Goal: Task Accomplishment & Management: Manage account settings

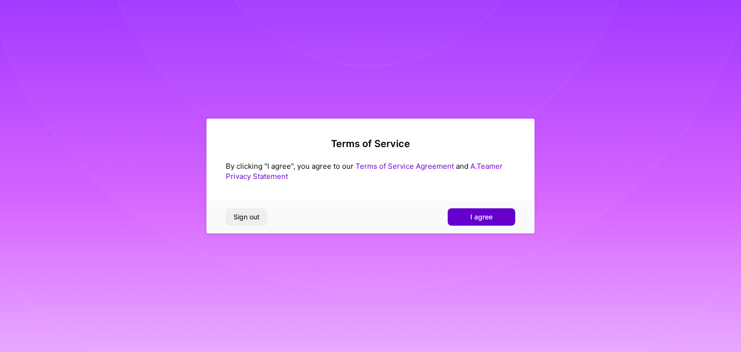
click at [488, 217] on span "I agree" at bounding box center [482, 217] width 22 height 10
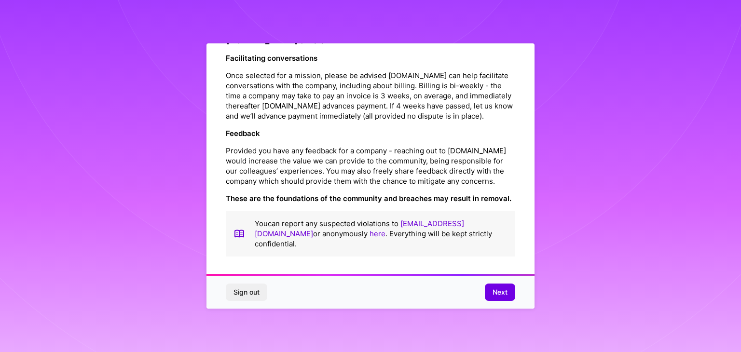
scroll to position [1102, 0]
click at [504, 289] on span "Next" at bounding box center [500, 293] width 15 height 10
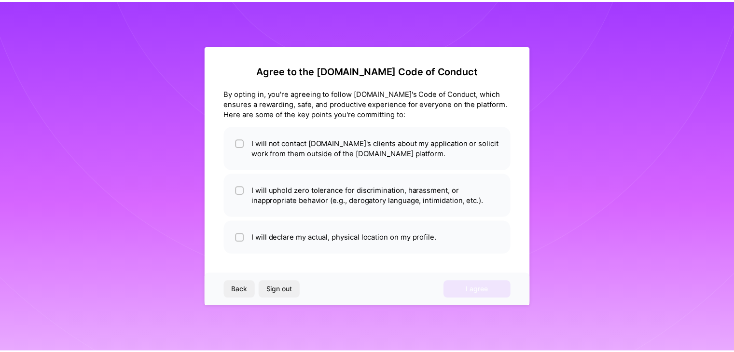
scroll to position [0, 0]
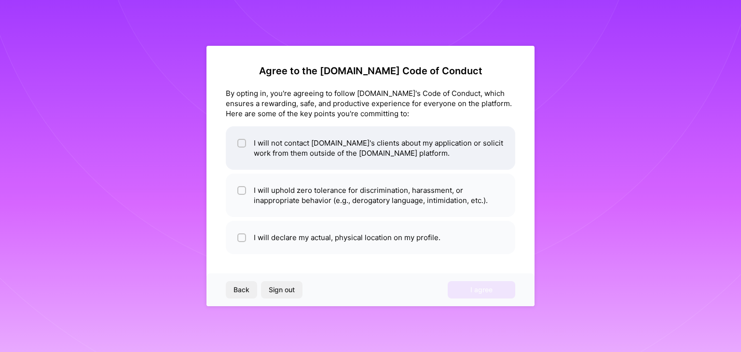
click at [241, 139] on div at bounding box center [241, 143] width 9 height 9
checkbox input "true"
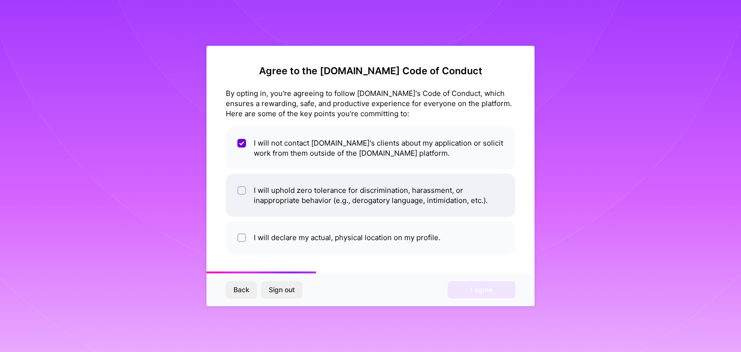
click at [239, 194] on input "checkbox" at bounding box center [242, 191] width 7 height 7
checkbox input "true"
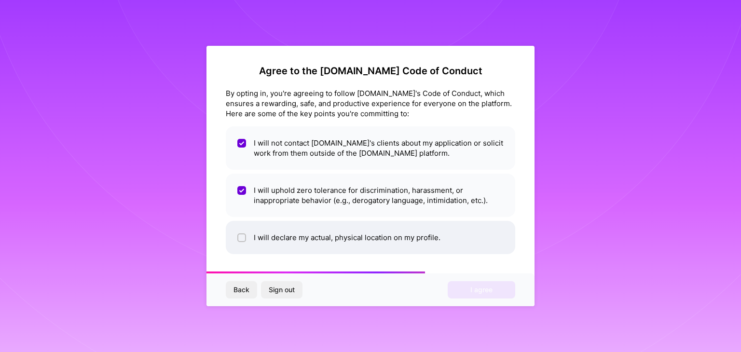
click at [238, 233] on span at bounding box center [241, 238] width 9 height 10
checkbox input "true"
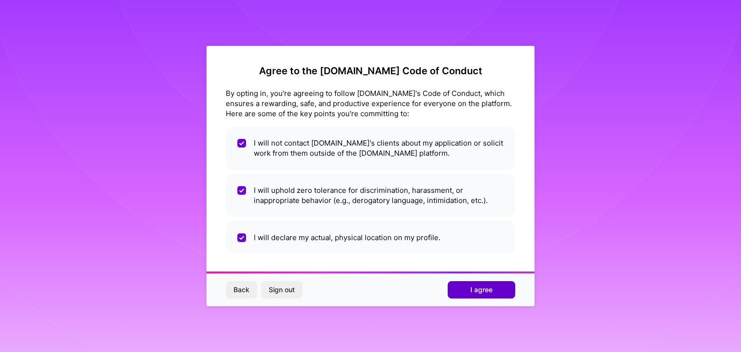
click at [470, 290] on button "I agree" at bounding box center [482, 289] width 68 height 17
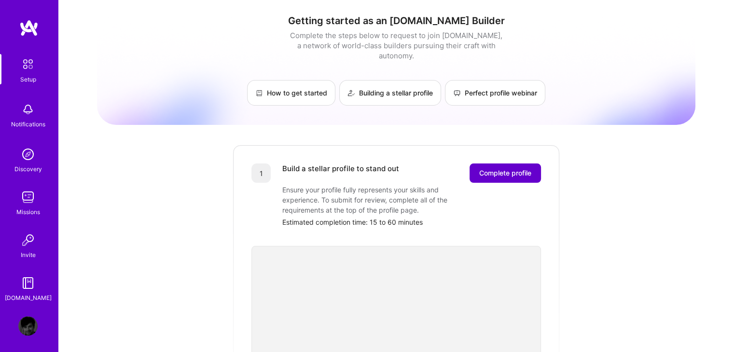
click at [502, 168] on span "Complete profile" at bounding box center [505, 173] width 52 height 10
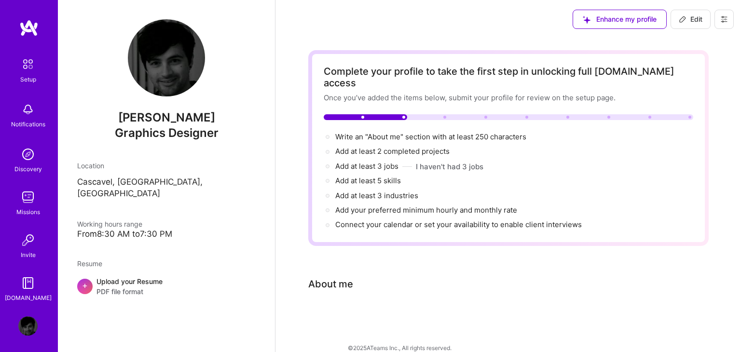
drag, startPoint x: 336, startPoint y: 271, endPoint x: 345, endPoint y: 269, distance: 8.8
click at [336, 277] on div "About me" at bounding box center [330, 284] width 45 height 14
click at [431, 120] on div "Complete your profile to take the first step in unlocking full [DOMAIN_NAME] ac…" at bounding box center [509, 148] width 370 height 165
click at [431, 132] on span "Write an "About me" section with at least 250 characters →" at bounding box center [436, 136] width 202 height 9
select select "US"
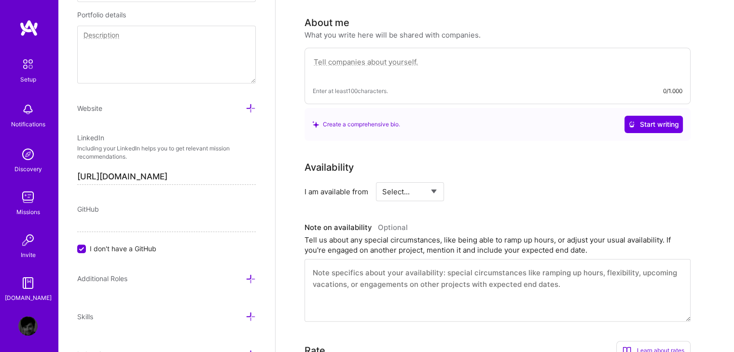
scroll to position [263, 0]
click at [387, 55] on textarea at bounding box center [498, 66] width 370 height 22
paste textarea "[PERSON_NAME] is a Art Director and Graphic Designerwith 20 years of experience…"
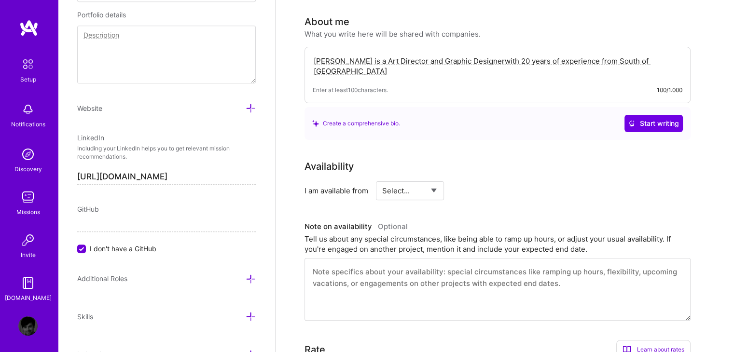
type textarea "[PERSON_NAME] is a Art Director and Graphic Designerwith 20 years of experience…"
click at [504, 159] on div "Availability" at bounding box center [498, 166] width 386 height 14
click at [415, 179] on select "Select... Right Now Future Date Not Available" at bounding box center [410, 191] width 56 height 25
select select "Right Now"
click at [382, 179] on select "Select... Right Now Future Date Not Available" at bounding box center [410, 191] width 56 height 25
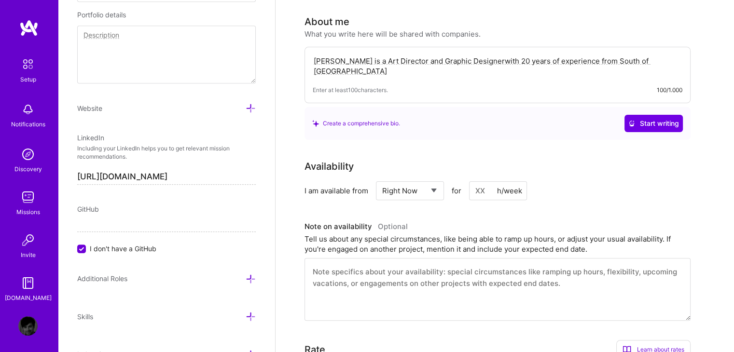
click at [586, 181] on div "I am available from Select... Right Now Future Date Not Available for h/week" at bounding box center [498, 190] width 386 height 19
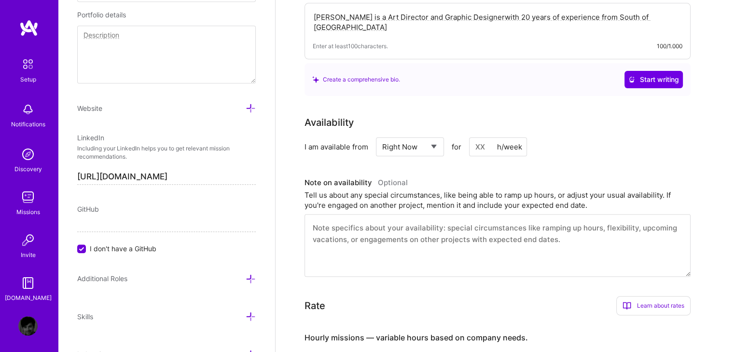
scroll to position [311, 0]
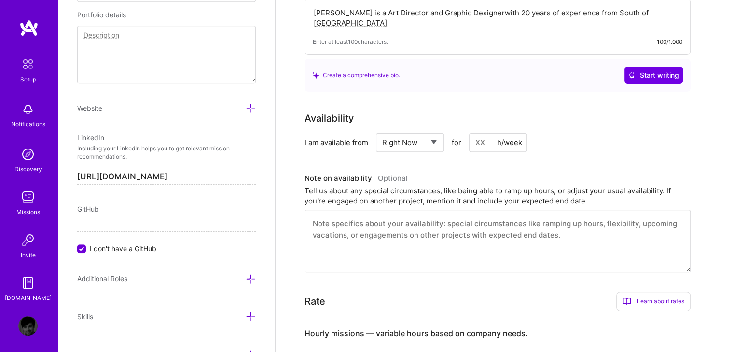
click at [476, 133] on input at bounding box center [498, 142] width 58 height 19
type input "44"
click at [569, 133] on div "I am available from Select... Right Now Future Date Not Available for 44 h/week" at bounding box center [498, 142] width 386 height 19
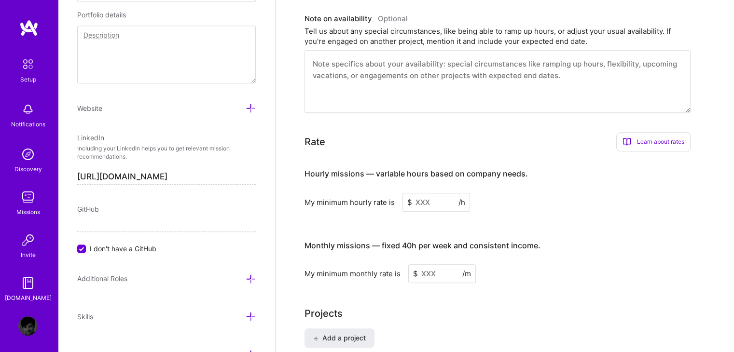
scroll to position [504, 0]
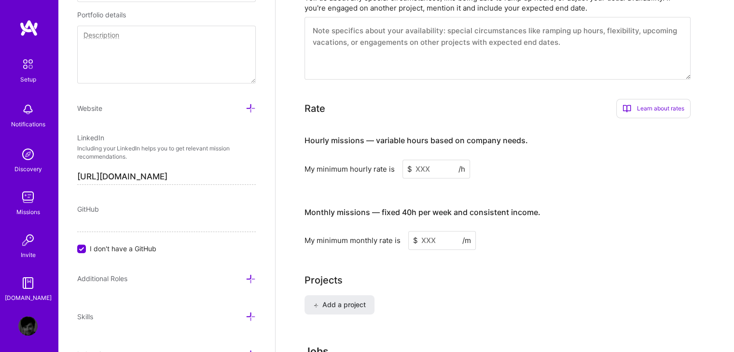
click at [426, 160] on input at bounding box center [437, 169] width 68 height 19
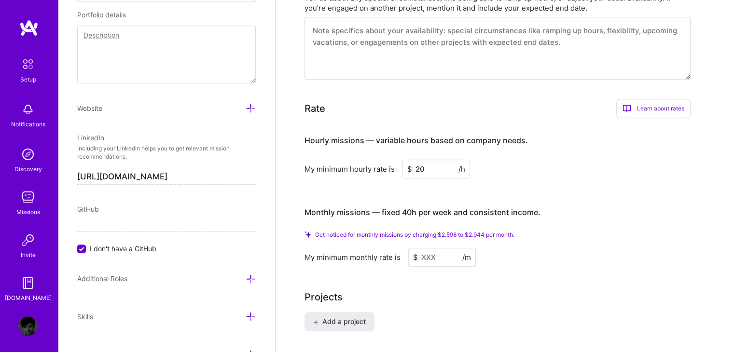
type input "20"
click at [585, 176] on div "Hourly missions — variable hours based on company needs. My minimum hourly rate…" at bounding box center [498, 196] width 386 height 141
click at [434, 248] on input at bounding box center [442, 257] width 68 height 19
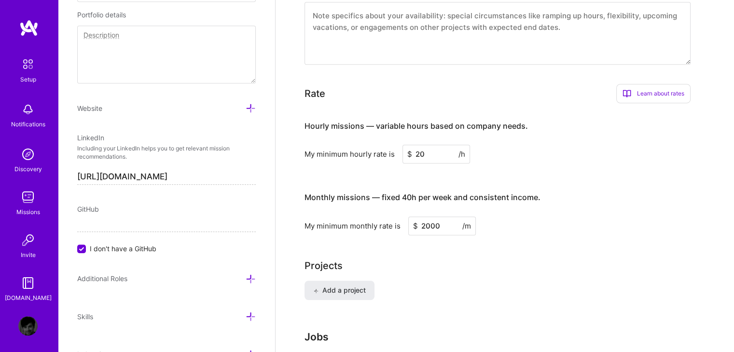
type input "2000"
click at [458, 283] on div "Add a project" at bounding box center [505, 296] width 401 height 31
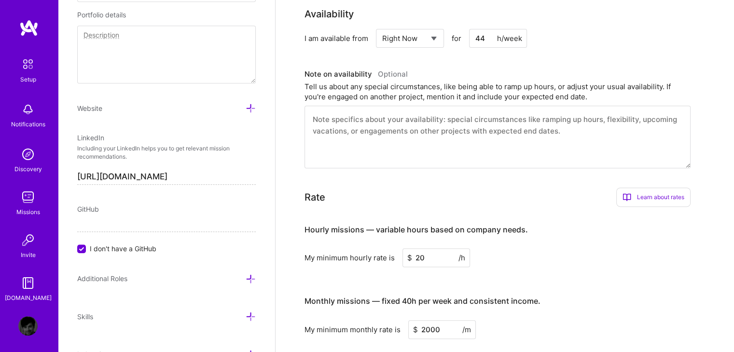
scroll to position [595, 0]
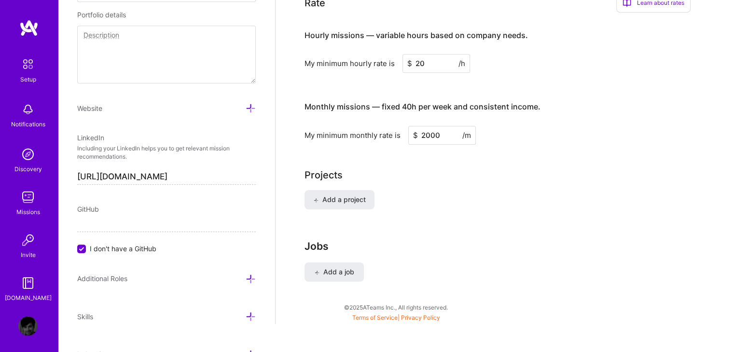
click at [480, 240] on h3 "Jobs" at bounding box center [505, 246] width 401 height 12
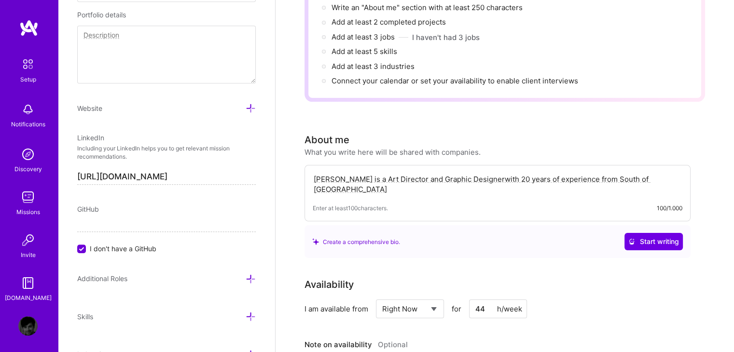
scroll to position [0, 0]
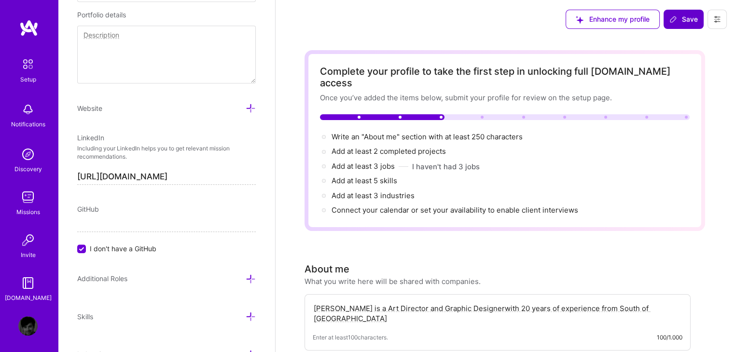
click at [679, 18] on span "Save" at bounding box center [683, 19] width 28 height 10
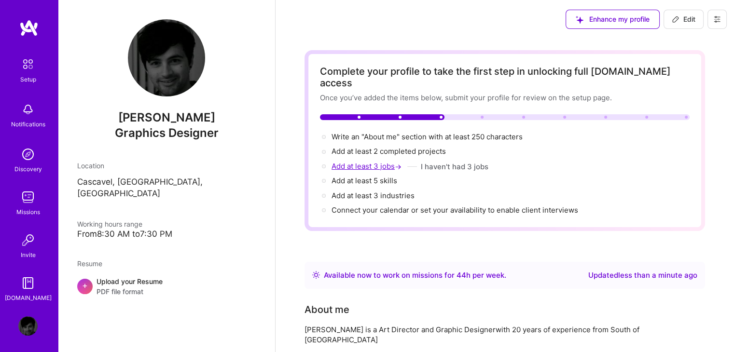
click at [370, 162] on span "Add at least 3 jobs →" at bounding box center [368, 166] width 72 height 9
select select "US"
select select "Right Now"
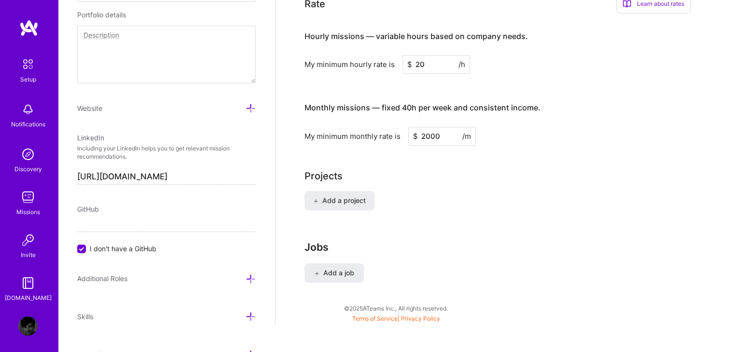
scroll to position [595, 0]
click at [351, 195] on span "Add a project" at bounding box center [339, 200] width 53 height 10
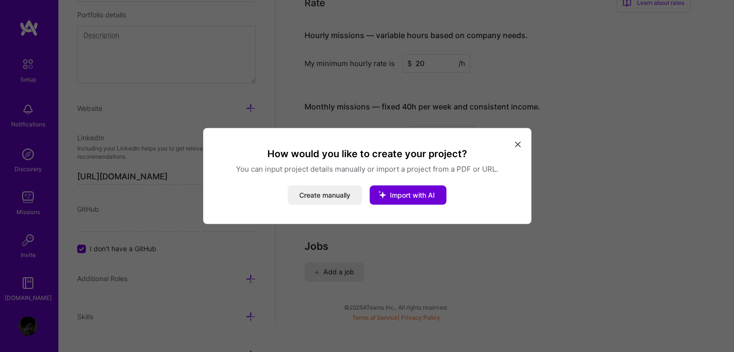
click at [519, 143] on icon "modal" at bounding box center [518, 144] width 6 height 6
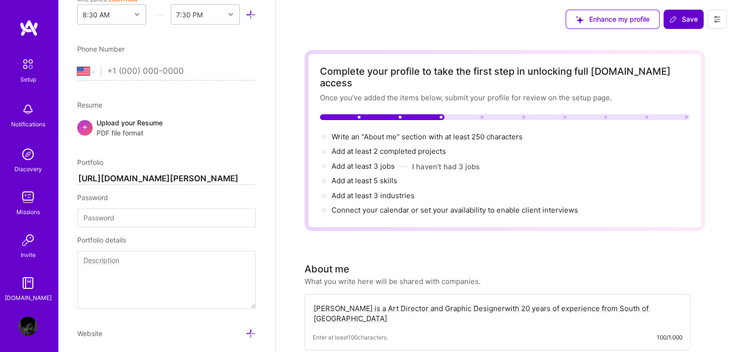
scroll to position [316, 0]
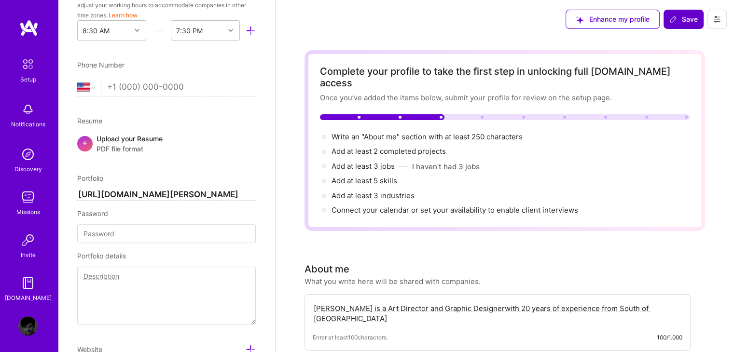
click at [685, 22] on span "Save" at bounding box center [683, 19] width 28 height 10
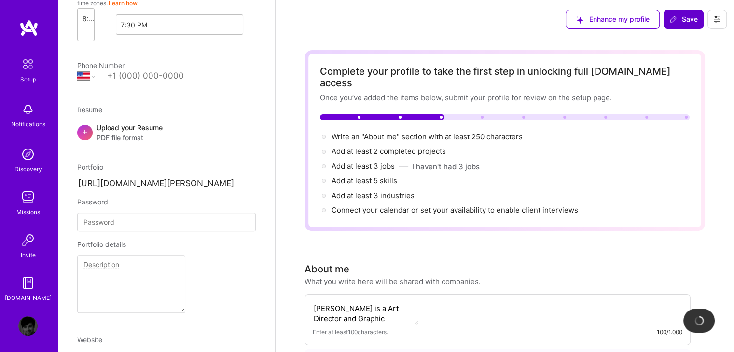
scroll to position [0, 0]
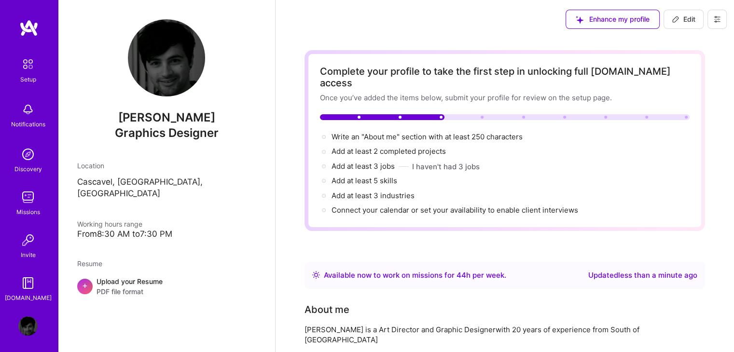
click at [616, 18] on span "Enhance my profile" at bounding box center [613, 19] width 74 height 10
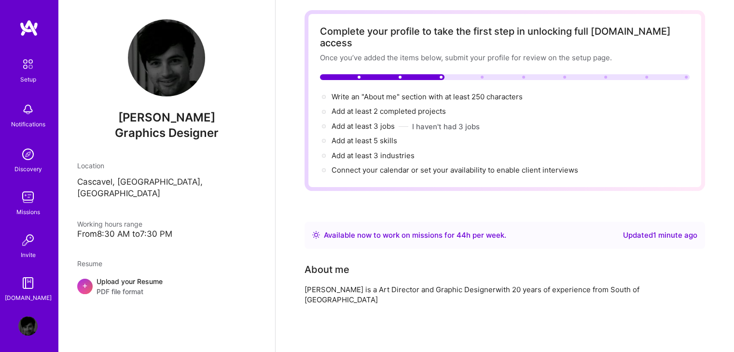
scroll to position [42, 0]
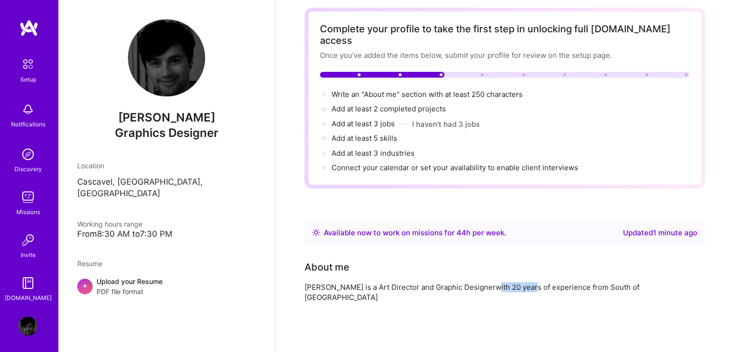
drag, startPoint x: 488, startPoint y: 277, endPoint x: 544, endPoint y: 272, distance: 56.2
click at [537, 282] on div "[PERSON_NAME] is a Art Director and Graphic Designerwith 20 years of experience…" at bounding box center [498, 292] width 386 height 20
click at [545, 282] on div "[PERSON_NAME] is a Art Director and Graphic Designerwith 20 years of experience…" at bounding box center [498, 292] width 386 height 20
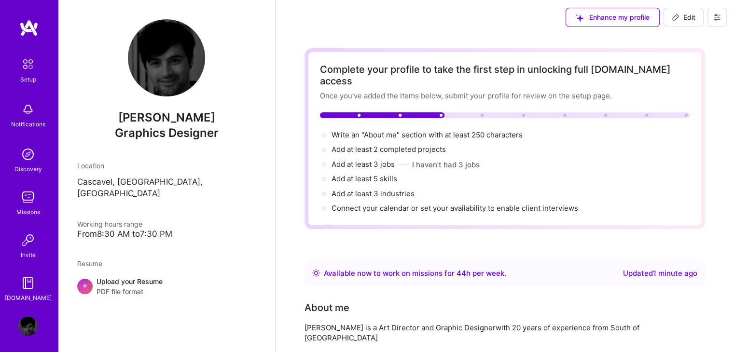
scroll to position [0, 0]
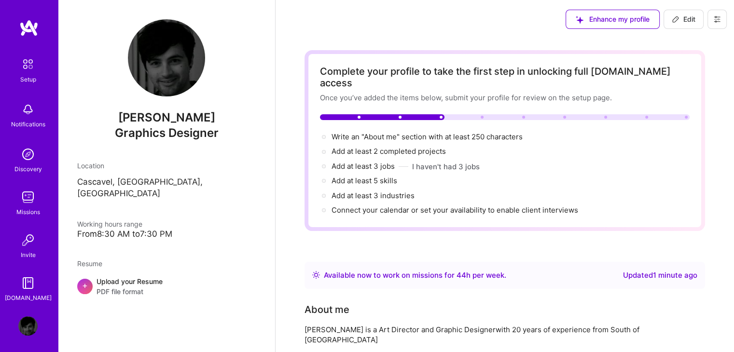
click at [106, 277] on div "Upload your Resume PDF file format" at bounding box center [130, 287] width 66 height 20
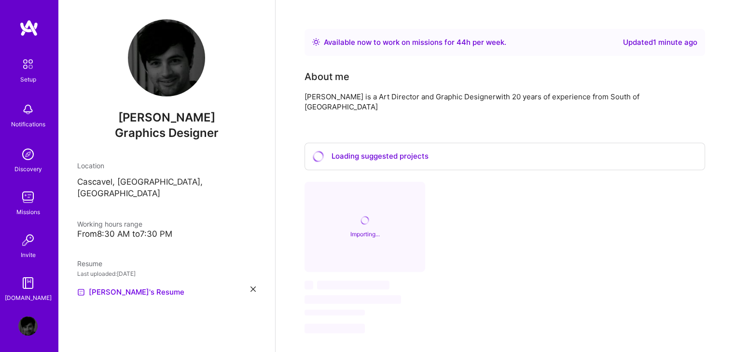
click at [608, 228] on div "Importing... ‌ ‌ ‌ ‌ ‌" at bounding box center [505, 258] width 401 height 152
click at [369, 199] on div "Importing..." at bounding box center [365, 227] width 121 height 91
click at [537, 209] on div "Importing... ‌ ‌ ‌ ‌ ‌" at bounding box center [505, 258] width 401 height 152
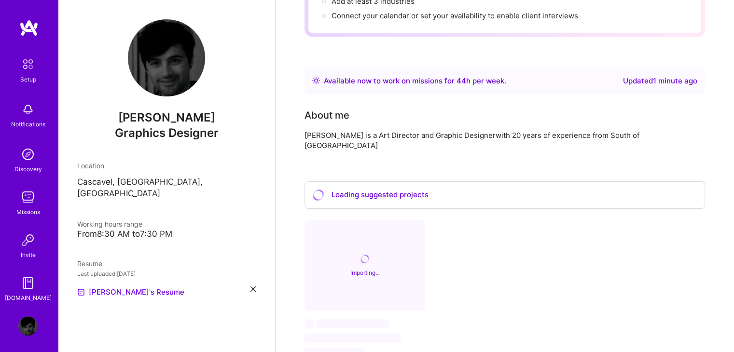
scroll to position [0, 0]
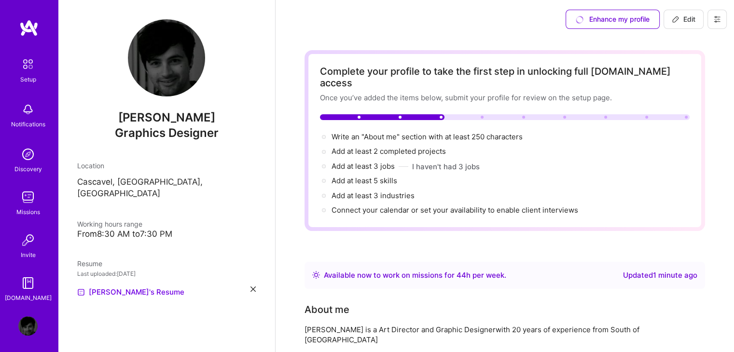
click at [681, 14] on span "Edit" at bounding box center [684, 19] width 24 height 10
select select "US"
select select "Right Now"
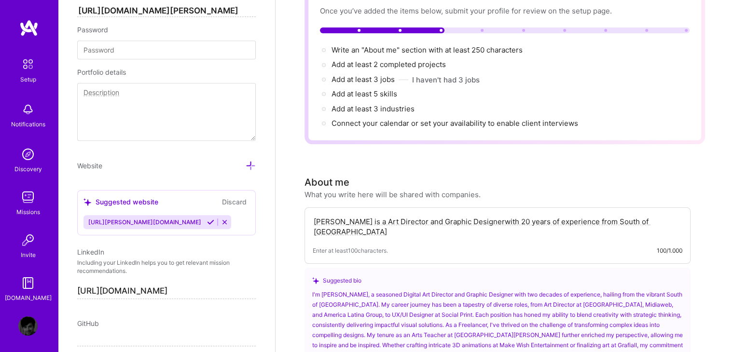
scroll to position [615, 0]
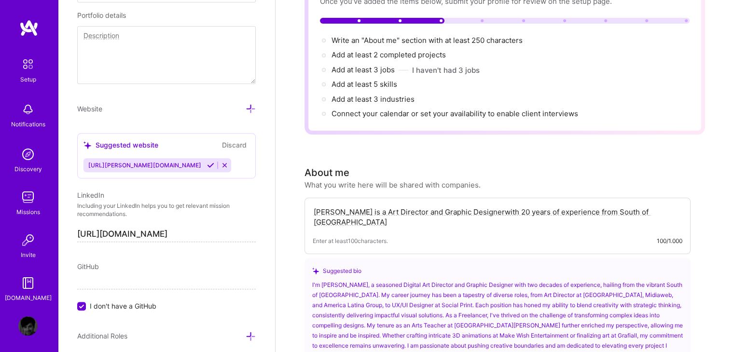
click at [494, 206] on textarea "[PERSON_NAME] is a Art Director and Graphic Designerwith 20 years of experience…" at bounding box center [498, 217] width 370 height 22
click at [671, 206] on textarea "[PERSON_NAME] is a Art Director and Graphic Designer with 20 years of experienc…" at bounding box center [498, 217] width 370 height 22
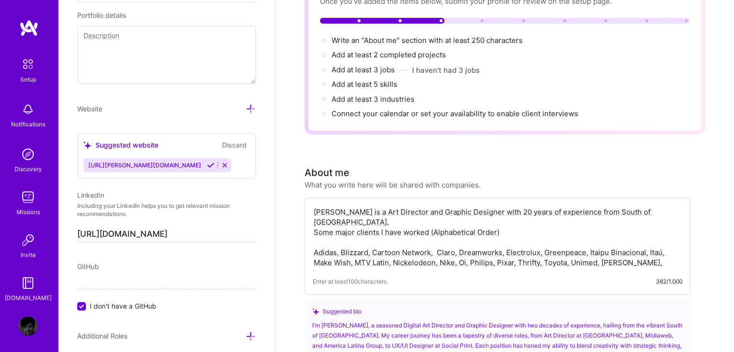
drag, startPoint x: 378, startPoint y: 197, endPoint x: 270, endPoint y: 180, distance: 110.1
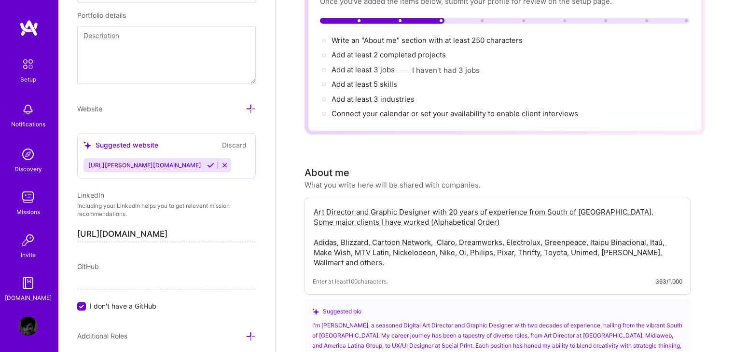
click at [314, 208] on textarea "Art Director and Graphic Designer with 20 years of experience from South of [GE…" at bounding box center [498, 237] width 370 height 63
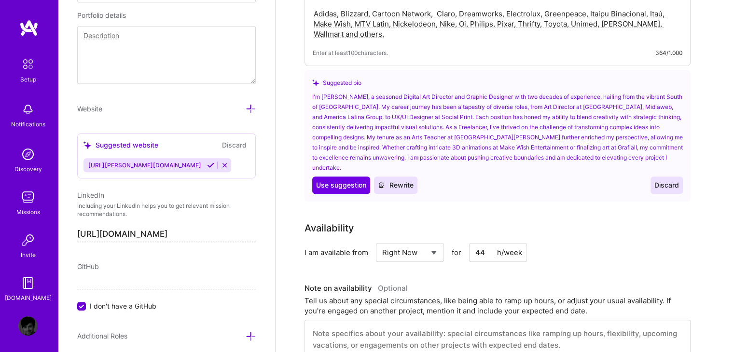
scroll to position [338, 0]
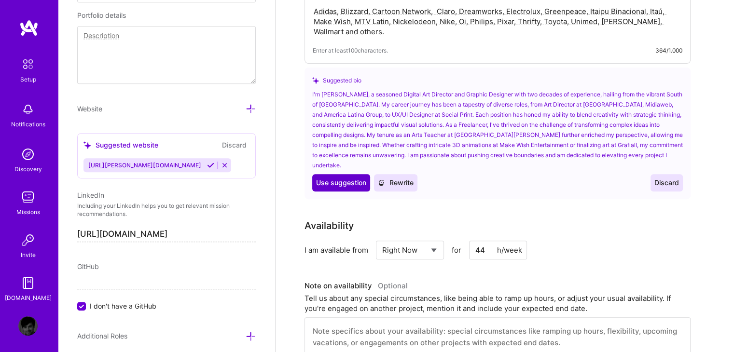
click at [341, 178] on span "Use suggestion" at bounding box center [341, 183] width 50 height 10
type textarea "I'm [PERSON_NAME], a seasoned Digital Art Director and Graphic Designer with tw…"
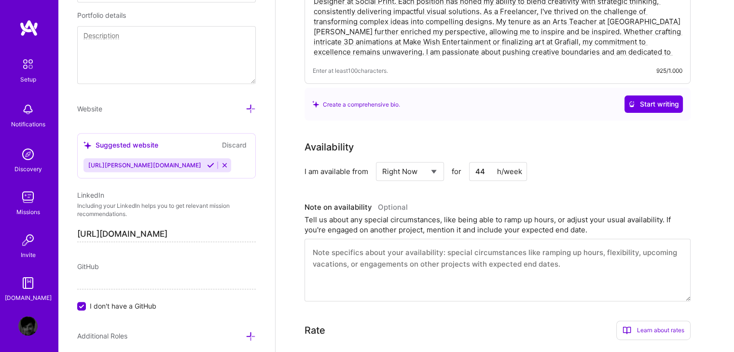
click at [422, 242] on textarea at bounding box center [498, 270] width 386 height 63
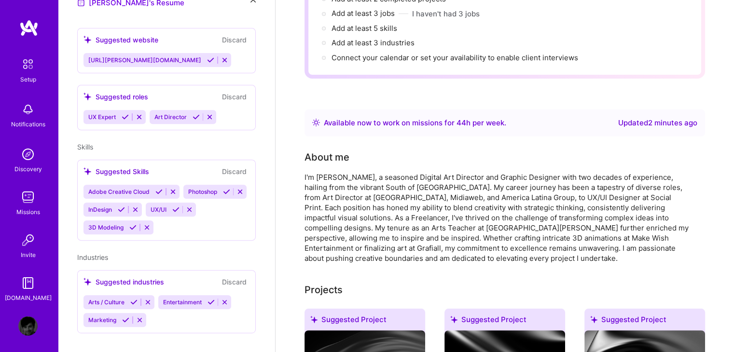
scroll to position [145, 0]
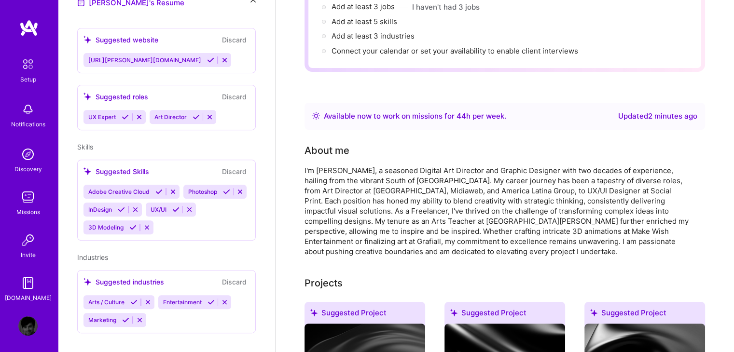
click at [413, 183] on div "I'm [PERSON_NAME], a seasoned Digital Art Director and Graphic Designer with tw…" at bounding box center [498, 211] width 386 height 91
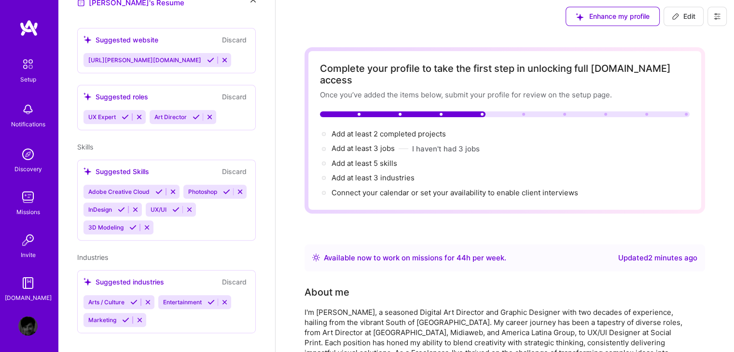
scroll to position [0, 0]
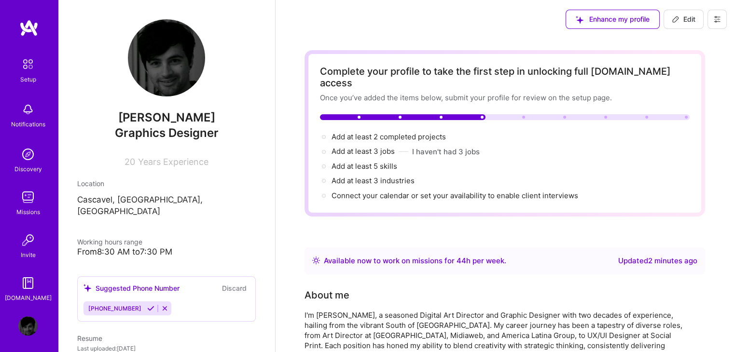
scroll to position [364, 0]
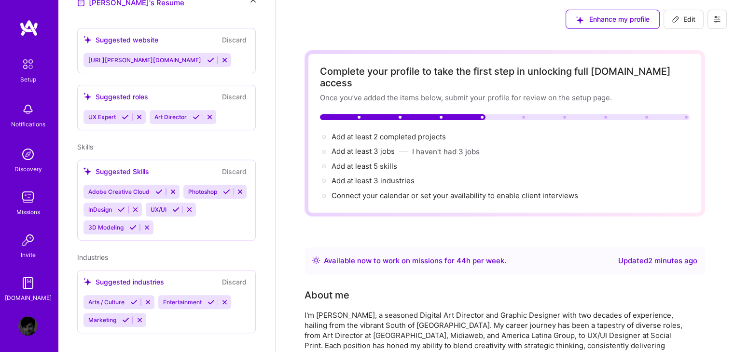
click at [717, 20] on icon at bounding box center [717, 19] width 8 height 8
drag, startPoint x: 734, startPoint y: 21, endPoint x: 686, endPoint y: 61, distance: 62.0
click at [733, 32] on div "Enhance my profile Edit" at bounding box center [646, 19] width 176 height 39
click at [460, 114] on div at bounding box center [403, 117] width 166 height 6
drag, startPoint x: 367, startPoint y: 155, endPoint x: 554, endPoint y: 131, distance: 188.4
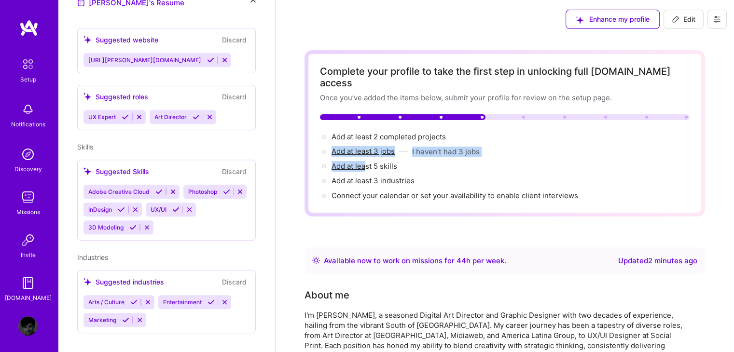
click at [502, 132] on div "Add at least 2 completed projects → Add at least 3 jobs → I haven't had 3 jobs …" at bounding box center [505, 167] width 370 height 70
click at [554, 132] on div "Add at least 2 completed projects → Add at least 3 jobs → I haven't had 3 jobs …" at bounding box center [505, 167] width 370 height 70
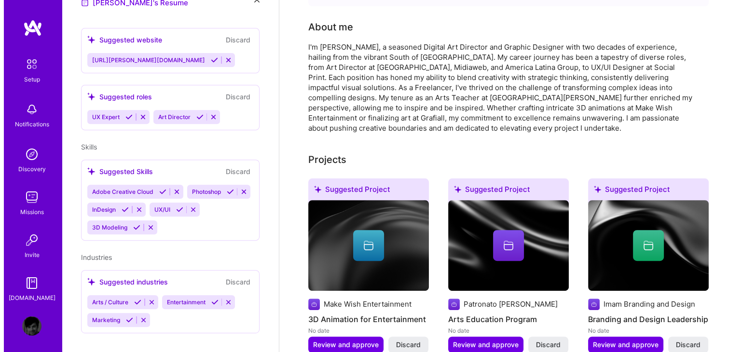
scroll to position [338, 0]
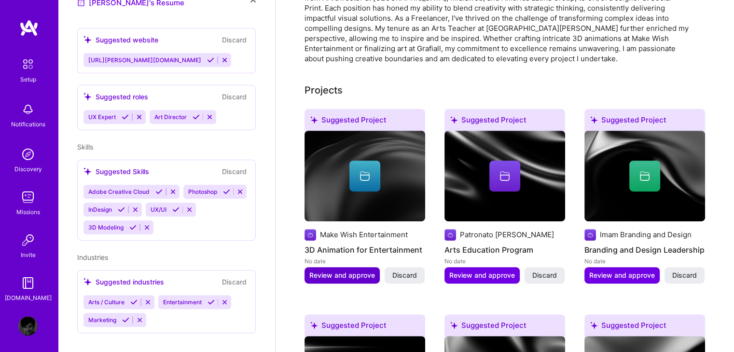
click at [357, 271] on span "Review and approve" at bounding box center [342, 276] width 66 height 10
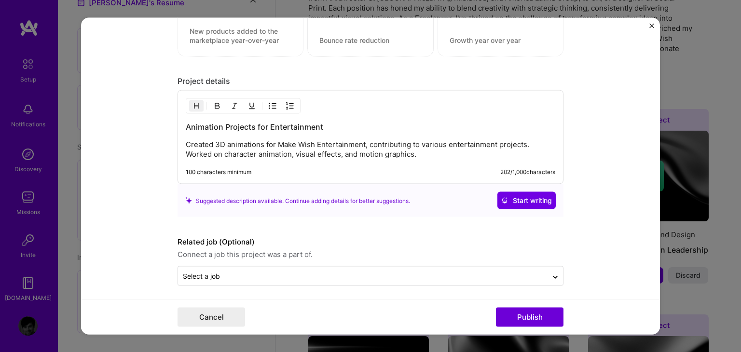
scroll to position [754, 0]
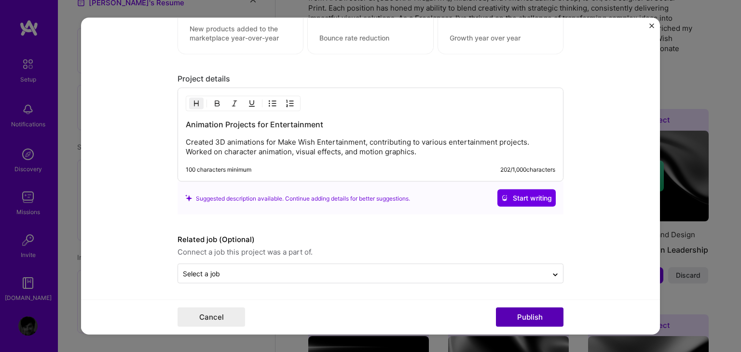
click at [518, 319] on button "Publish" at bounding box center [530, 317] width 68 height 19
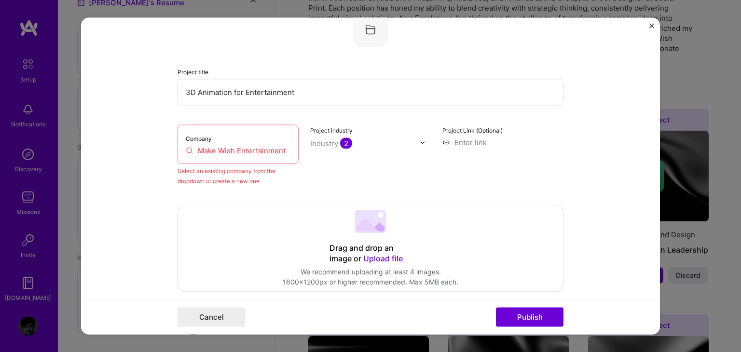
scroll to position [63, 0]
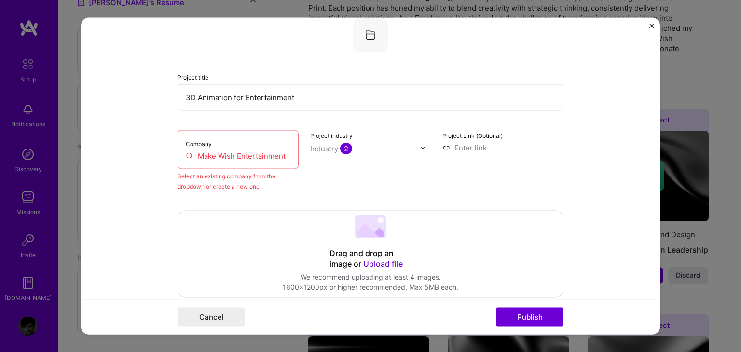
click at [220, 153] on input "Make Wish Entertainment" at bounding box center [238, 156] width 105 height 10
click at [220, 151] on input "Make Wish Entertainment" at bounding box center [238, 156] width 105 height 10
click at [258, 190] on div "Select an existing company from the dropdown or create a new one" at bounding box center [238, 181] width 121 height 20
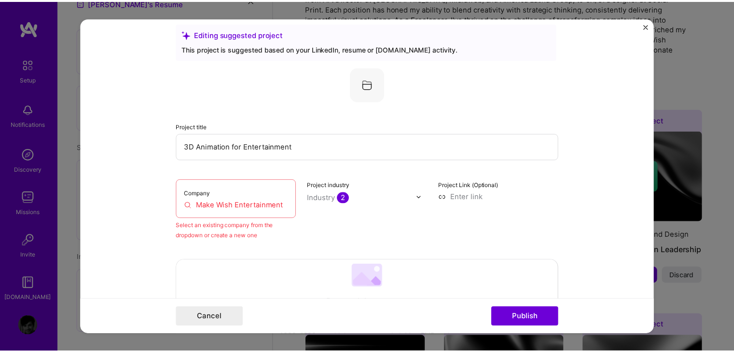
scroll to position [0, 0]
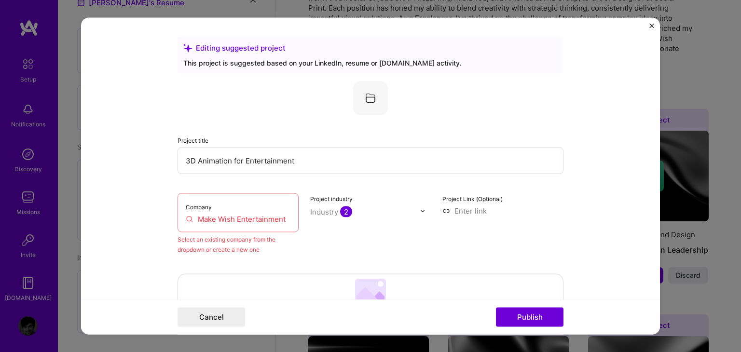
click at [651, 24] on img "Close" at bounding box center [652, 26] width 5 height 5
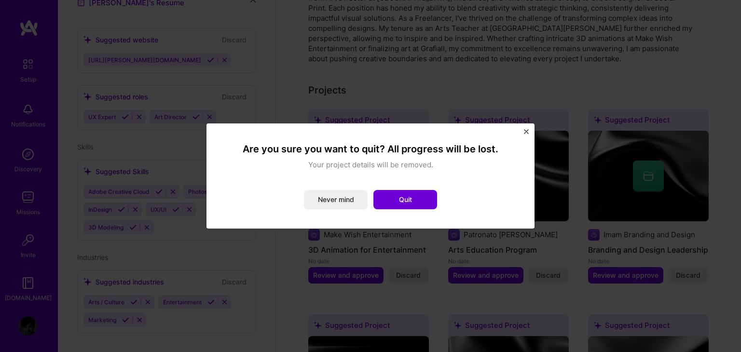
click at [527, 131] on img "Close" at bounding box center [526, 131] width 5 height 5
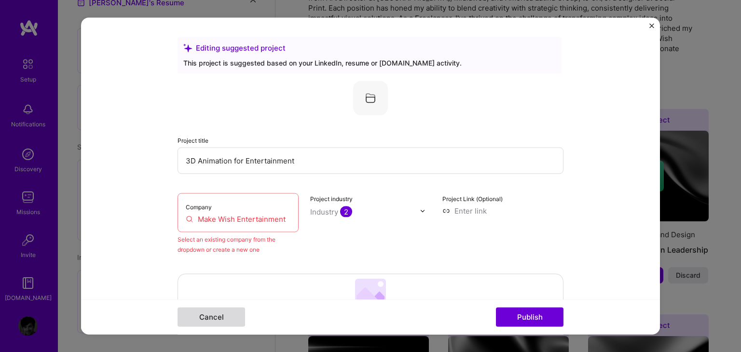
click at [213, 322] on button "Cancel" at bounding box center [212, 317] width 68 height 19
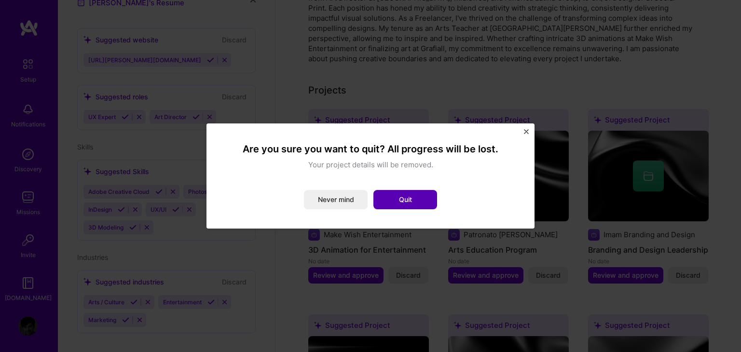
click at [390, 197] on button "Quit" at bounding box center [406, 199] width 64 height 19
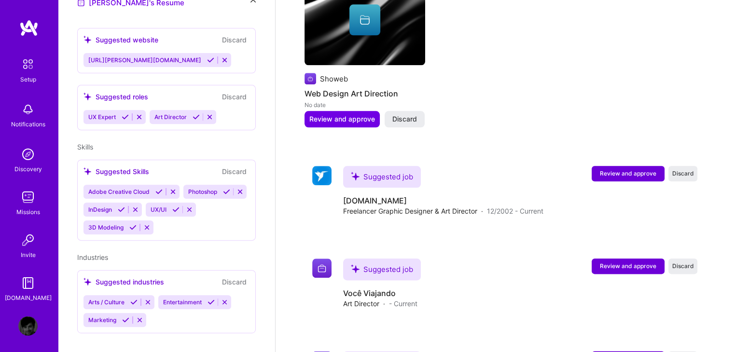
scroll to position [1109, 0]
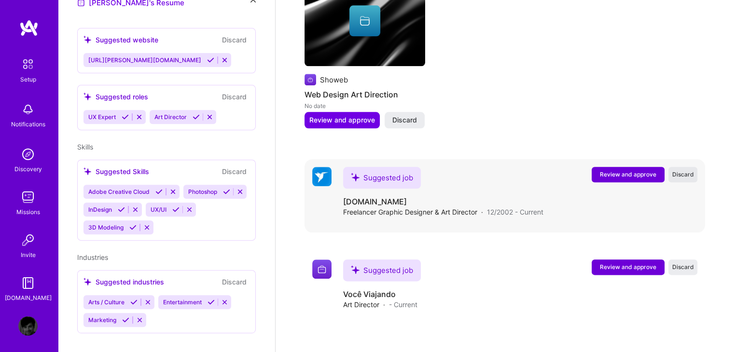
click at [688, 170] on span "Discard" at bounding box center [683, 174] width 22 height 8
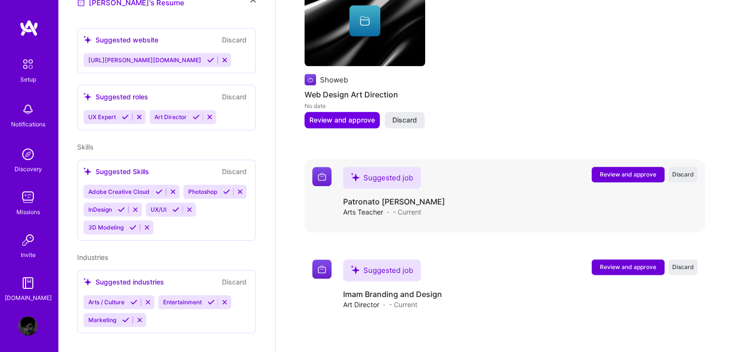
click at [688, 170] on span "Discard" at bounding box center [683, 174] width 22 height 8
click at [688, 167] on div "Review and approve Discard" at bounding box center [645, 174] width 106 height 15
click at [688, 170] on span "Discard" at bounding box center [683, 174] width 22 height 8
click at [688, 167] on div "Review and approve Discard" at bounding box center [645, 174] width 106 height 15
click at [688, 167] on div "Loading... Loading" at bounding box center [645, 174] width 106 height 15
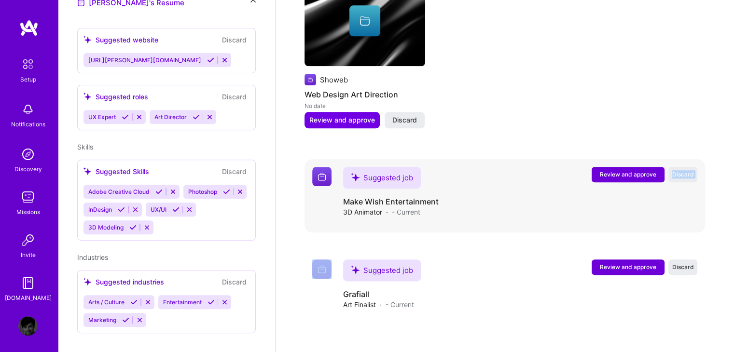
click at [688, 170] on span "Discard" at bounding box center [683, 174] width 22 height 8
click at [688, 167] on div "Review and approve Discard" at bounding box center [645, 174] width 106 height 15
click at [688, 167] on div "Loading... Loading" at bounding box center [645, 174] width 106 height 15
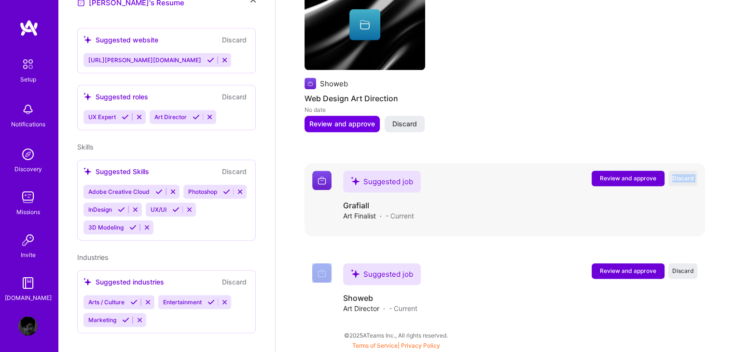
scroll to position [1092, 0]
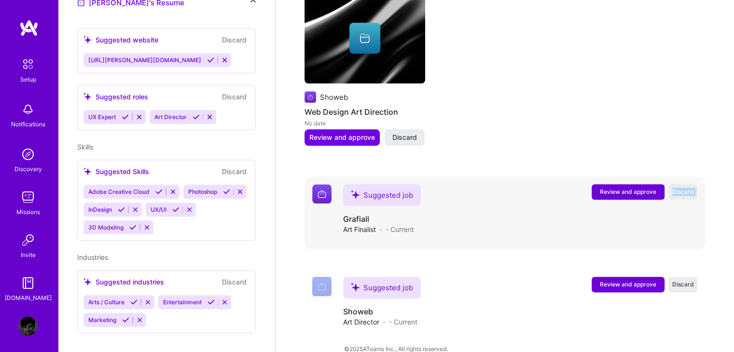
click at [688, 177] on div "Suggested job Review and approve Discard Suggested job Grafiall Art Finalist · …" at bounding box center [505, 213] width 401 height 73
click at [685, 188] on span "Discard" at bounding box center [683, 192] width 22 height 8
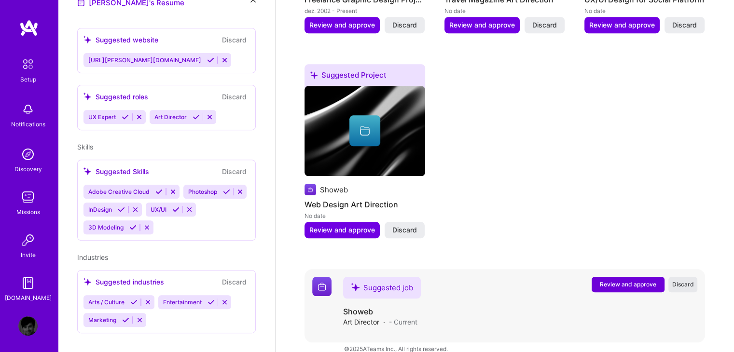
click at [681, 280] on span "Discard" at bounding box center [683, 284] width 22 height 8
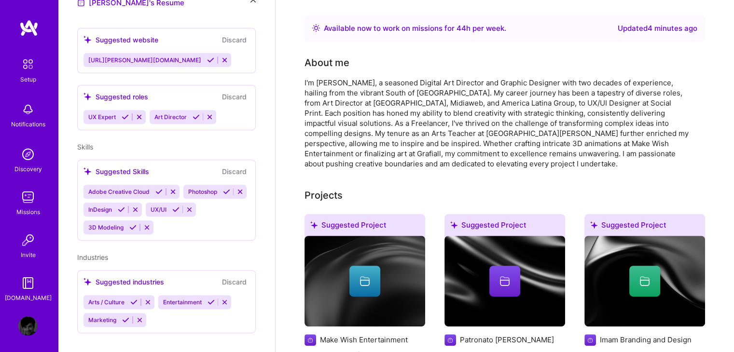
scroll to position [338, 0]
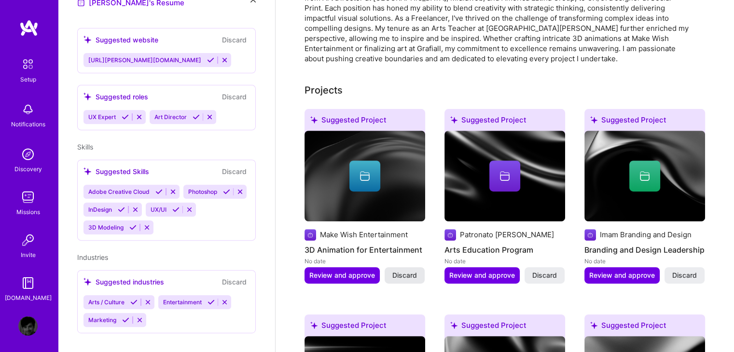
click at [411, 271] on span "Discard" at bounding box center [404, 276] width 25 height 10
click at [418, 267] on button "Discard" at bounding box center [405, 275] width 40 height 16
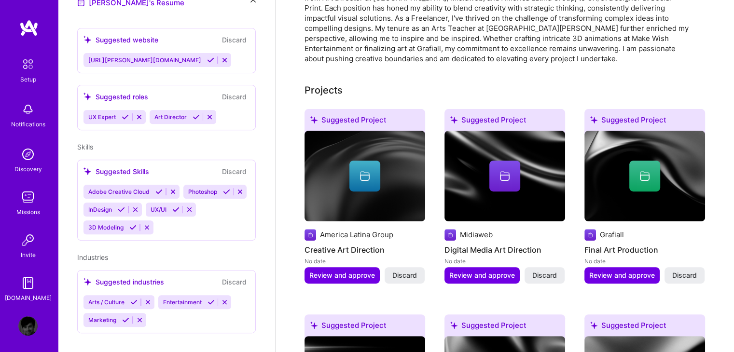
click at [418, 267] on button "Discard" at bounding box center [405, 275] width 40 height 16
click at [418, 267] on div "Loading... Loading..." at bounding box center [362, 275] width 114 height 16
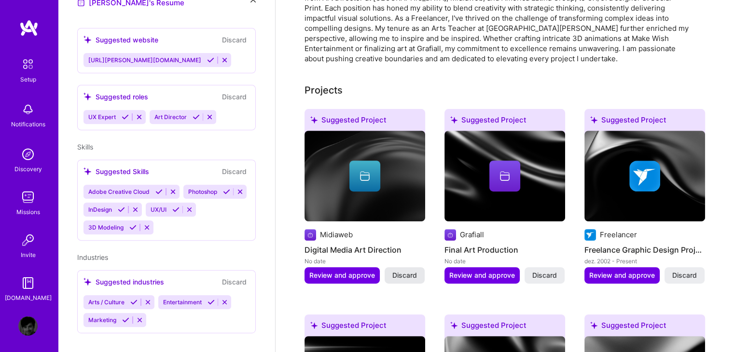
click at [417, 267] on button "Discard" at bounding box center [405, 275] width 40 height 16
click at [417, 267] on div "Loading... Loading..." at bounding box center [362, 275] width 114 height 16
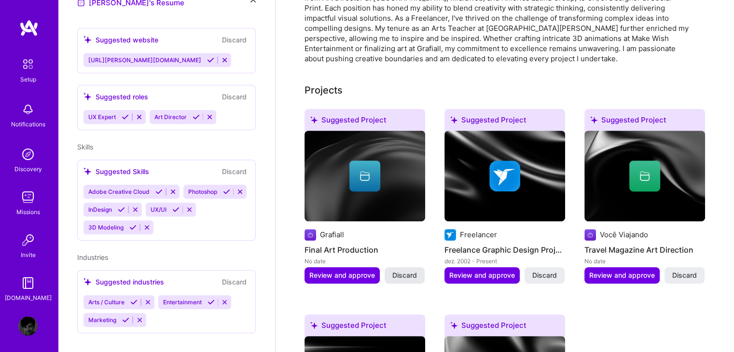
click at [413, 271] on span "Discard" at bounding box center [404, 276] width 25 height 10
click at [413, 267] on div "Loading... Loading..." at bounding box center [362, 275] width 114 height 16
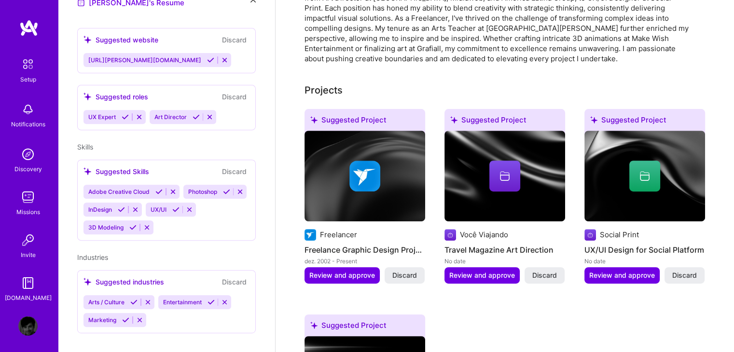
click at [413, 271] on span "Discard" at bounding box center [404, 276] width 25 height 10
click at [413, 267] on div "Loading... Loading..." at bounding box center [362, 275] width 114 height 16
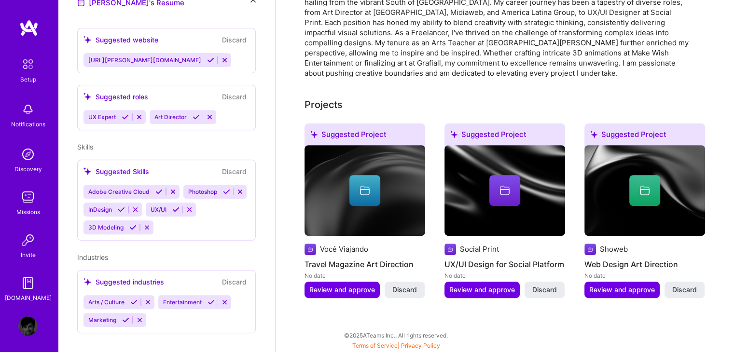
scroll to position [309, 0]
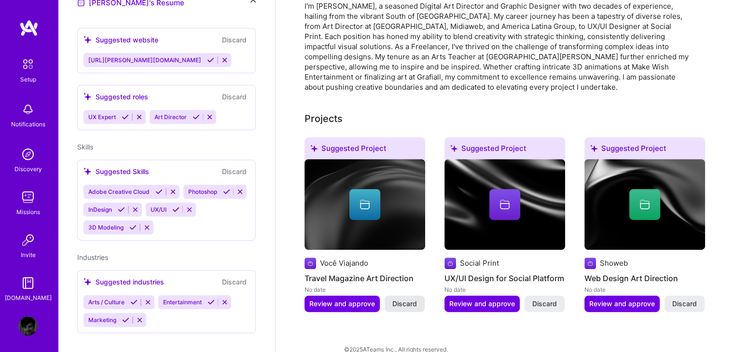
click at [414, 299] on span "Discard" at bounding box center [404, 304] width 25 height 10
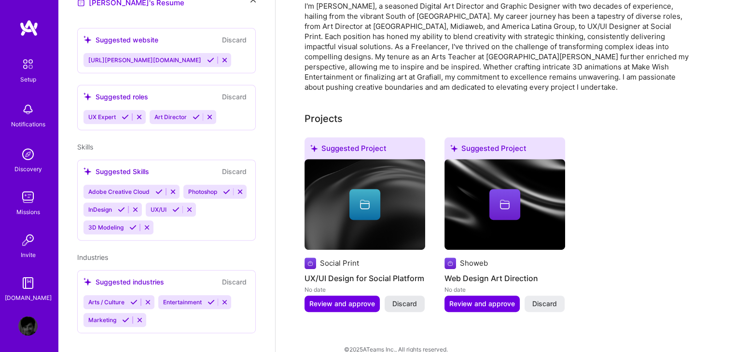
click at [412, 299] on span "Discard" at bounding box center [404, 304] width 25 height 10
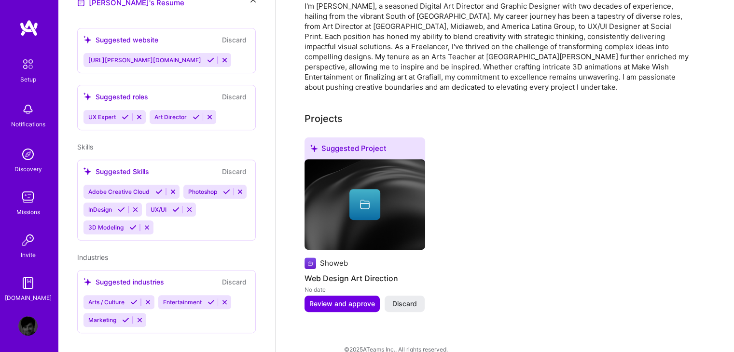
click at [411, 299] on span "Discard" at bounding box center [404, 304] width 25 height 10
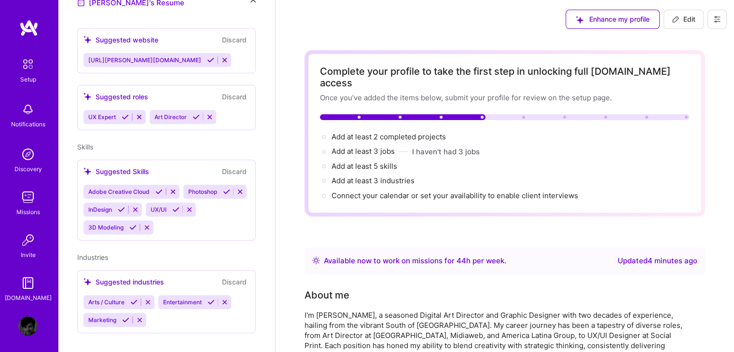
scroll to position [0, 0]
click at [687, 22] on span "Edit" at bounding box center [684, 19] width 24 height 10
select select "US"
select select "Right Now"
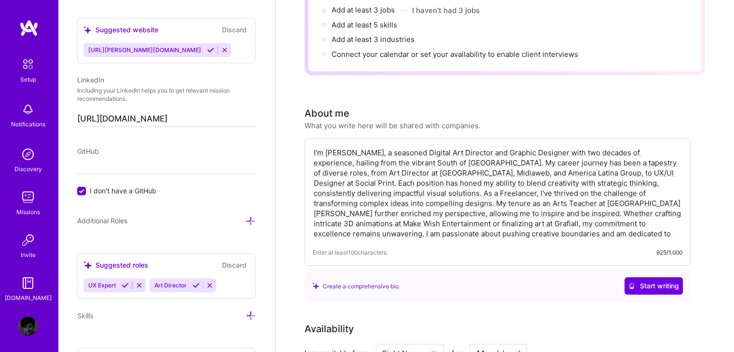
scroll to position [145, 0]
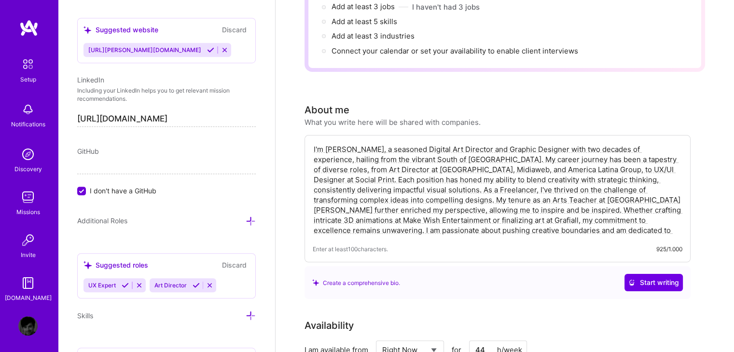
click at [678, 219] on textarea "I'm [PERSON_NAME], a seasoned Digital Art Director and Graphic Designer with tw…" at bounding box center [498, 189] width 370 height 93
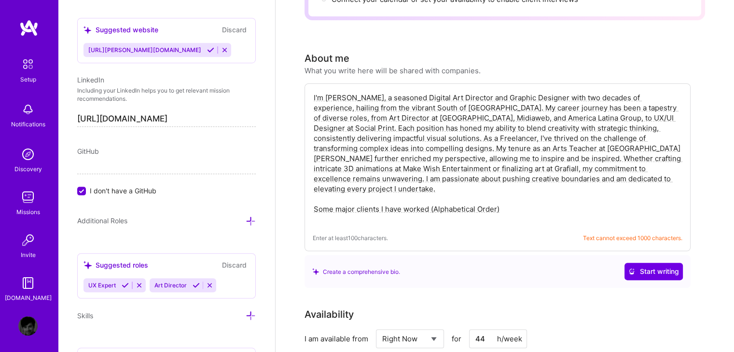
scroll to position [193, 0]
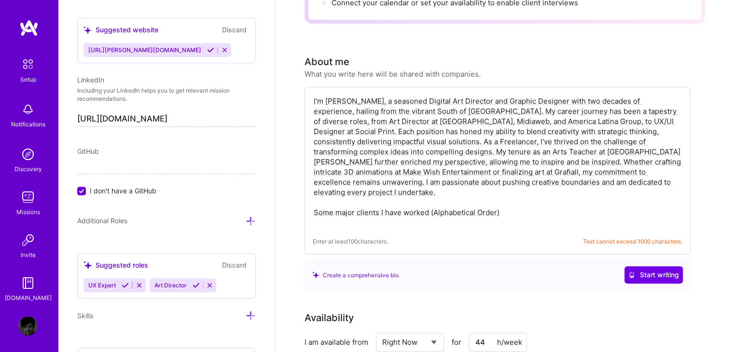
drag, startPoint x: 370, startPoint y: 130, endPoint x: 649, endPoint y: 104, distance: 280.2
click at [649, 104] on textarea "I'm [PERSON_NAME], a seasoned Digital Art Director and Graphic Designer with tw…" at bounding box center [498, 162] width 370 height 134
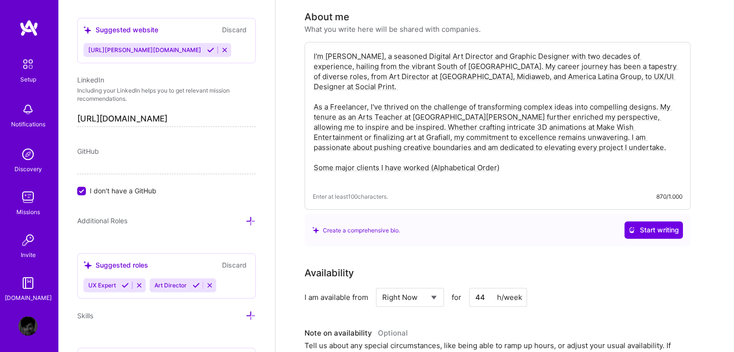
scroll to position [241, 0]
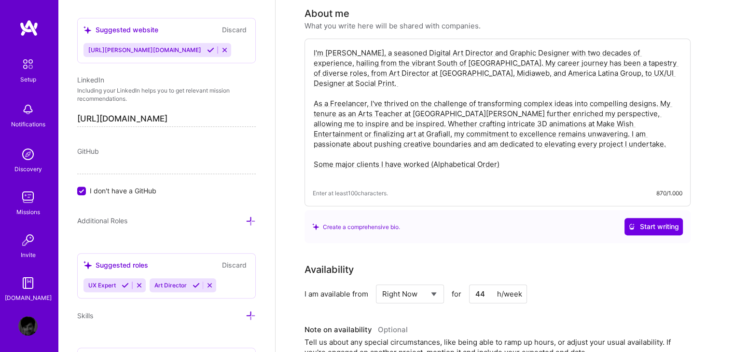
drag, startPoint x: 384, startPoint y: 162, endPoint x: 301, endPoint y: 138, distance: 86.5
click at [301, 138] on div "Complete your profile to take the first step in unlocking full [DOMAIN_NAME] ac…" at bounding box center [505, 285] width 459 height 977
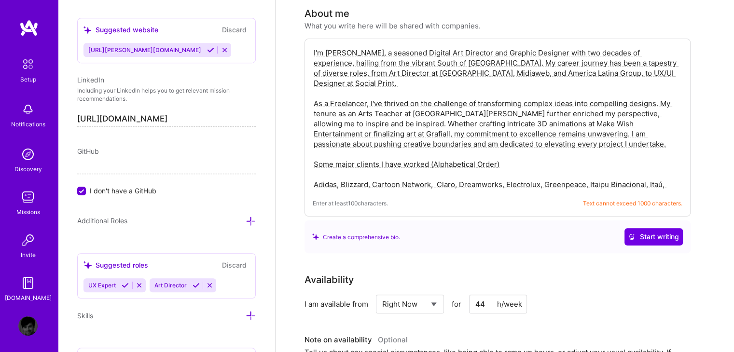
drag, startPoint x: 553, startPoint y: 122, endPoint x: 540, endPoint y: 111, distance: 17.1
click at [540, 111] on textarea "I'm [PERSON_NAME], a seasoned Digital Art Director and Graphic Designer with tw…" at bounding box center [498, 119] width 370 height 144
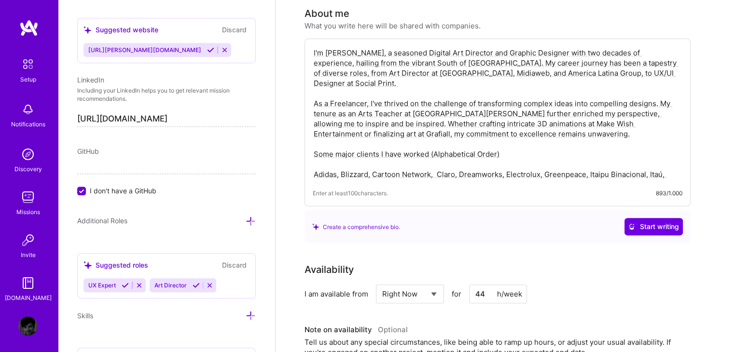
drag, startPoint x: 468, startPoint y: 162, endPoint x: 279, endPoint y: 130, distance: 191.9
click at [279, 130] on div "Complete your profile to take the first step in unlocking full [DOMAIN_NAME] ac…" at bounding box center [505, 285] width 459 height 977
click at [502, 157] on textarea "I'm [PERSON_NAME], a seasoned Digital Art Director and Graphic Designer with tw…" at bounding box center [498, 114] width 370 height 134
drag, startPoint x: 485, startPoint y: 163, endPoint x: 304, endPoint y: 124, distance: 184.6
click at [305, 124] on div "I'm [PERSON_NAME], a seasoned Digital Art Director and Graphic Designer with tw…" at bounding box center [498, 123] width 386 height 168
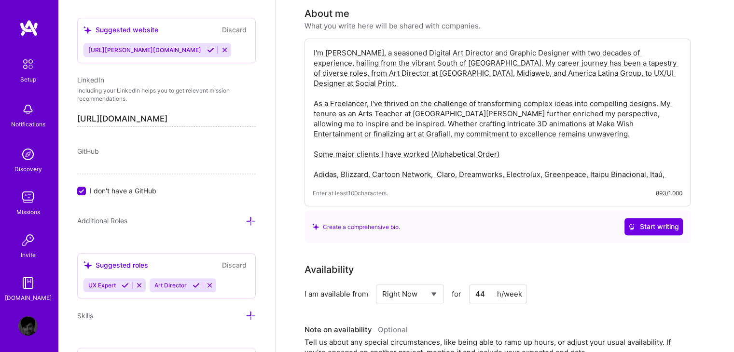
paste textarea "Some major clients I have worked (Alphabetical Order) Adidas, Blizzard, Cartoon…"
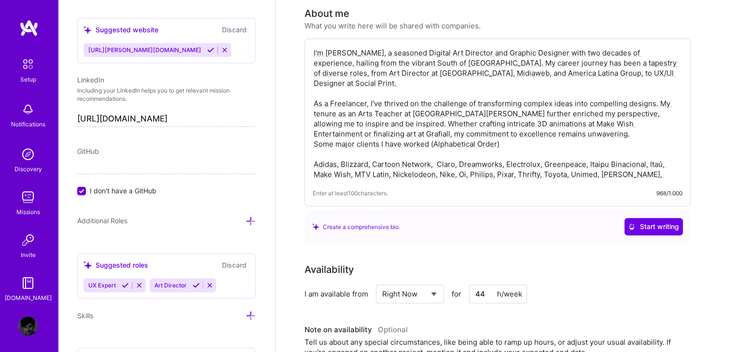
click at [315, 120] on textarea "I'm [PERSON_NAME], a seasoned Digital Art Director and Graphic Designer with tw…" at bounding box center [498, 114] width 370 height 134
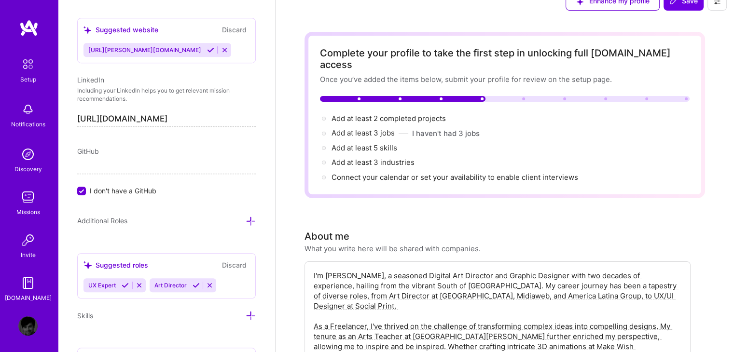
scroll to position [0, 0]
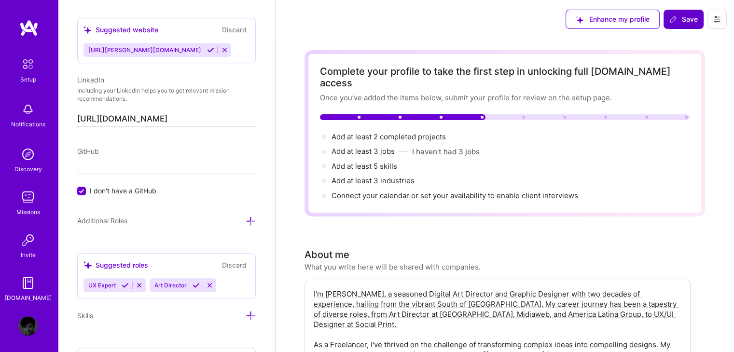
type textarea "I'm [PERSON_NAME], a seasoned Digital Art Director and Graphic Designer with tw…"
click at [687, 19] on span "Save" at bounding box center [683, 19] width 28 height 10
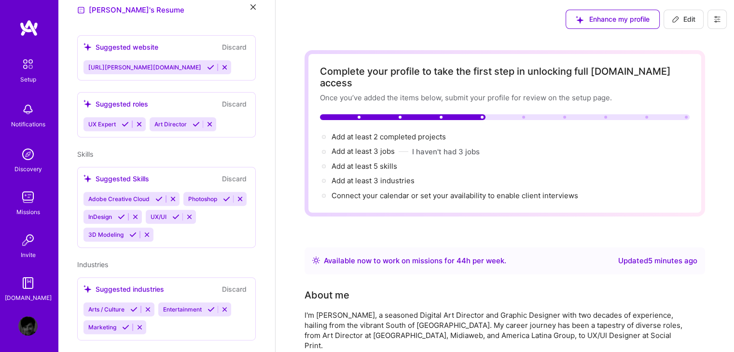
scroll to position [364, 0]
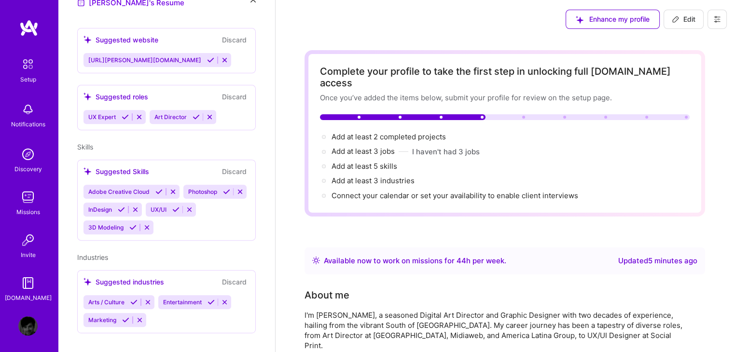
click at [182, 325] on div "[PERSON_NAME] Graphics Designer 20 Years Experience Location [GEOGRAPHIC_DATA],…" at bounding box center [166, 176] width 217 height 352
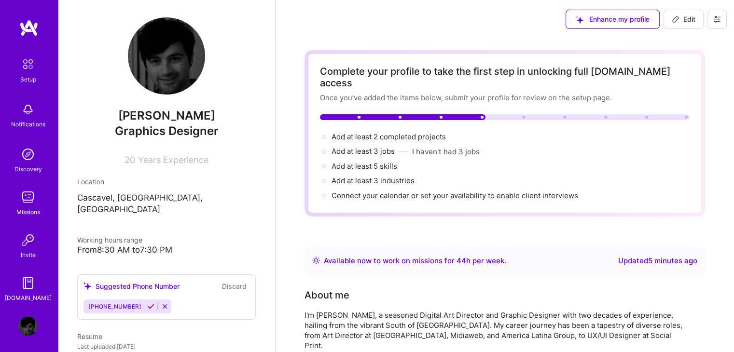
scroll to position [0, 0]
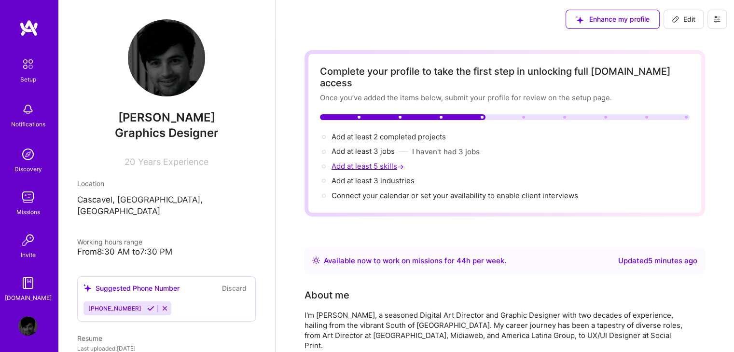
click at [395, 162] on span "Add at least 5 skills →" at bounding box center [369, 166] width 74 height 9
select select "US"
select select "Right Now"
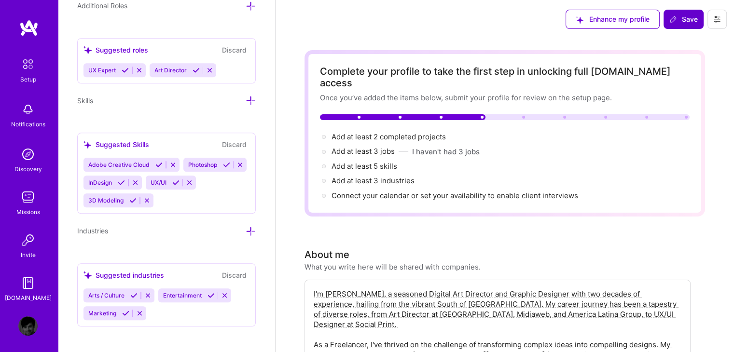
scroll to position [948, 0]
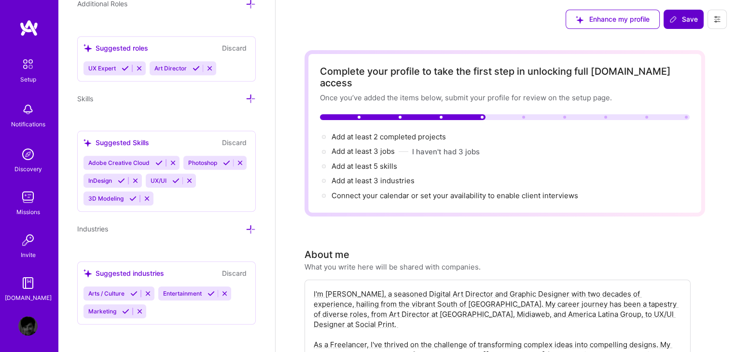
click at [175, 242] on div "Edit photo [PERSON_NAME] Graphics Designer 20 Years Experience Location This is…" at bounding box center [166, 176] width 217 height 352
click at [133, 268] on div "Suggested industries" at bounding box center [124, 273] width 81 height 10
click at [211, 231] on div "Industries" at bounding box center [166, 228] width 179 height 11
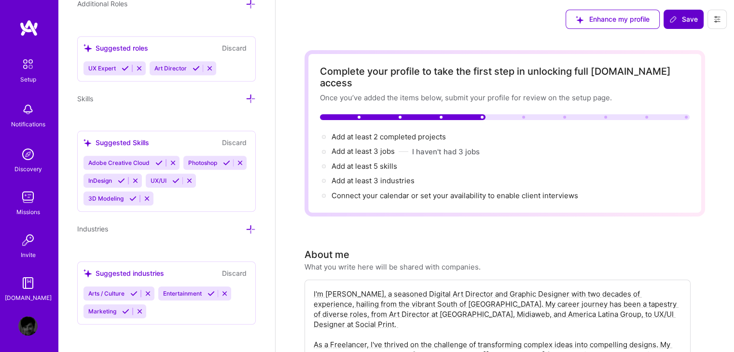
click at [247, 227] on icon at bounding box center [251, 229] width 10 height 10
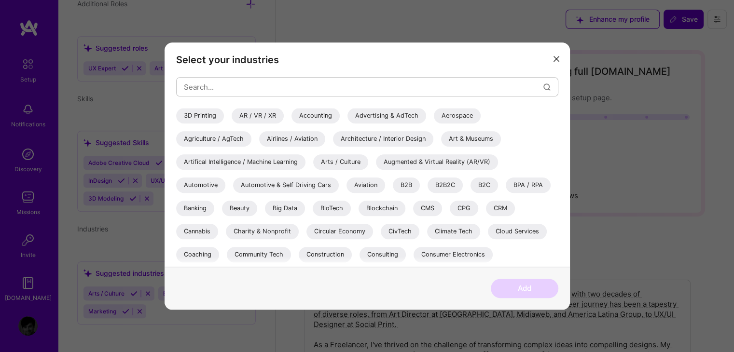
click at [555, 56] on icon "modal" at bounding box center [557, 59] width 6 height 6
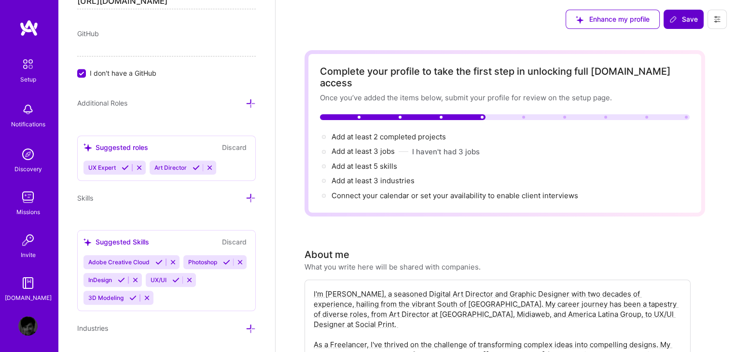
scroll to position [851, 0]
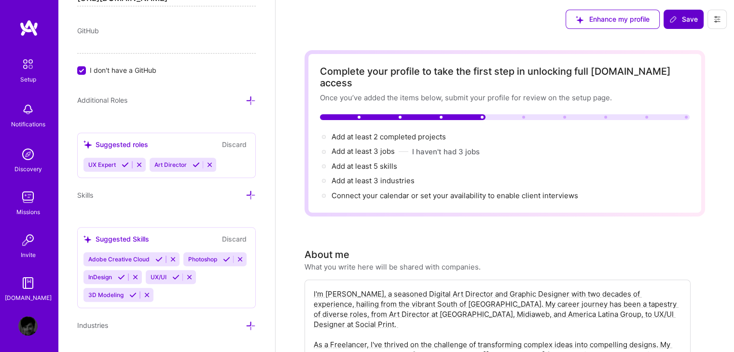
click at [116, 142] on div "Suggested roles" at bounding box center [116, 144] width 65 height 10
click at [84, 193] on span "Skills" at bounding box center [85, 195] width 16 height 8
click at [687, 17] on span "Save" at bounding box center [683, 19] width 28 height 10
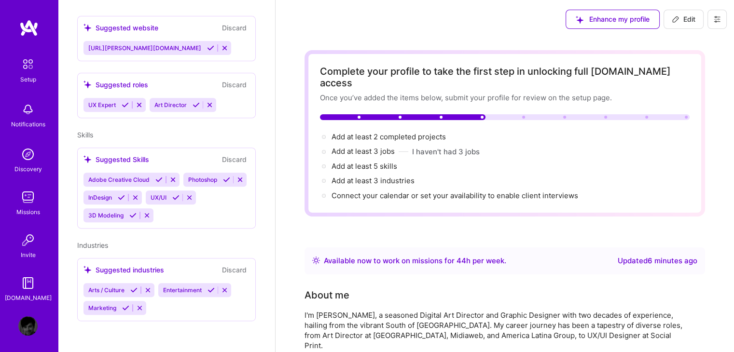
scroll to position [307, 0]
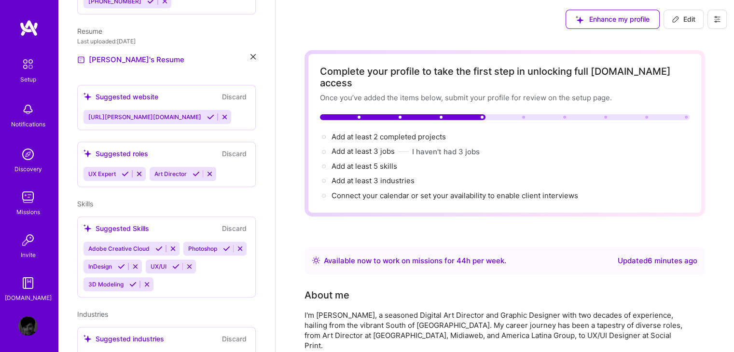
click at [185, 91] on div "Suggested website Discard" at bounding box center [167, 96] width 166 height 11
click at [141, 92] on div "Suggested website" at bounding box center [121, 97] width 75 height 10
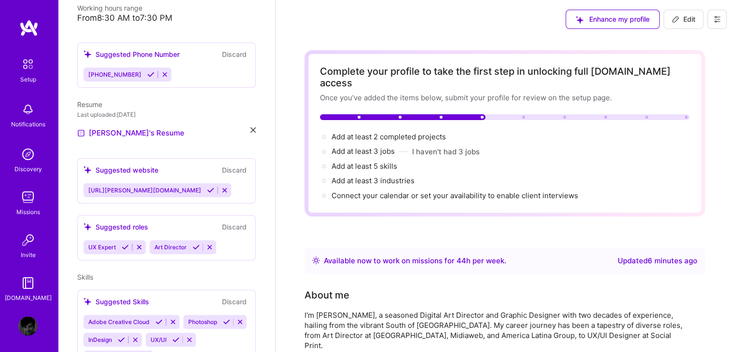
scroll to position [259, 0]
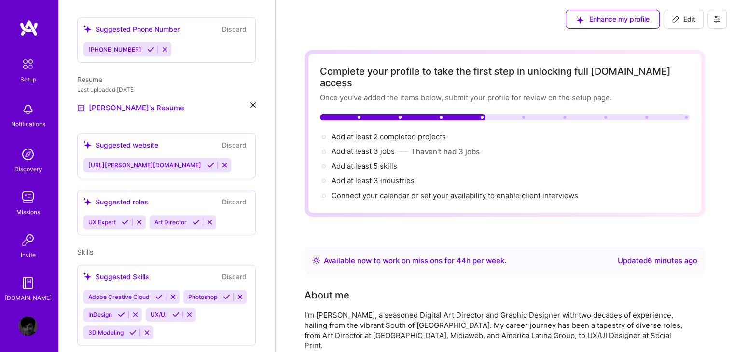
click at [207, 162] on icon at bounding box center [210, 165] width 7 height 7
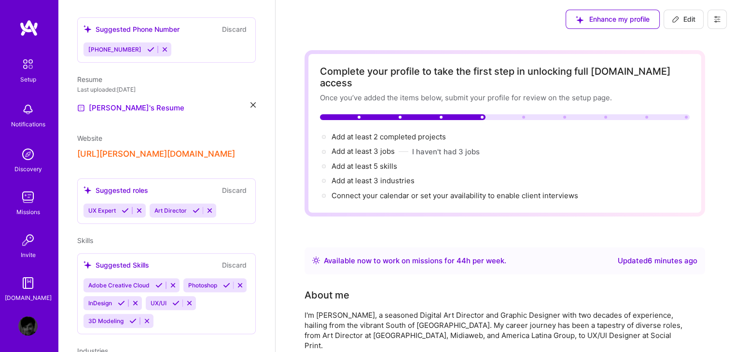
click at [126, 207] on icon at bounding box center [125, 210] width 7 height 7
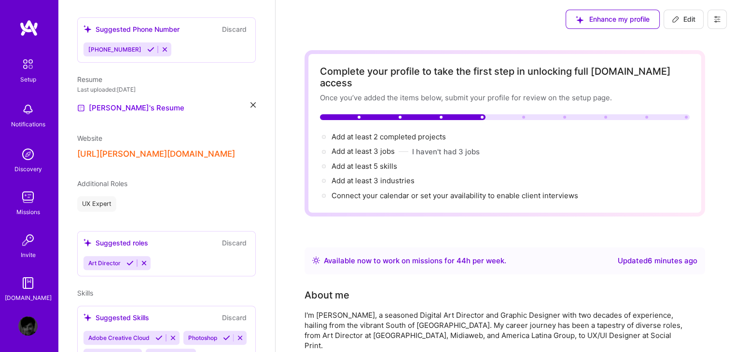
click at [128, 200] on div "[PERSON_NAME] Graphics Designer 20 Years Experience Location [GEOGRAPHIC_DATA],…" at bounding box center [166, 176] width 217 height 352
click at [130, 260] on icon at bounding box center [129, 263] width 7 height 7
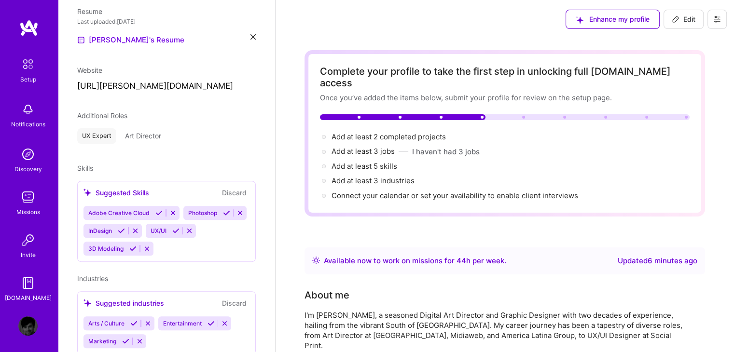
scroll to position [349, 0]
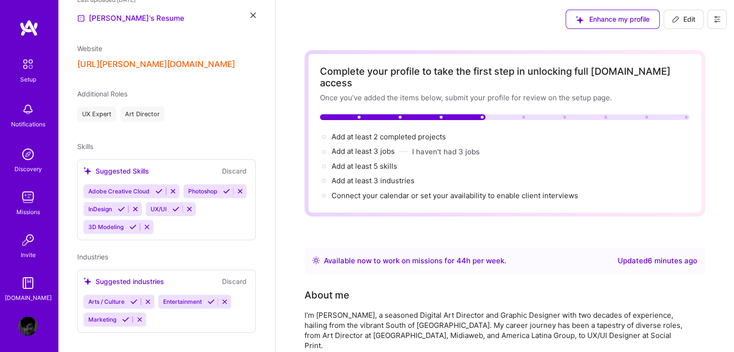
click at [154, 187] on button at bounding box center [159, 191] width 13 height 8
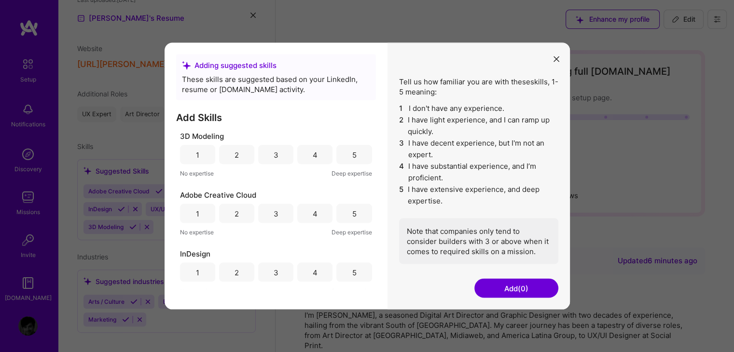
click at [340, 156] on div "5" at bounding box center [353, 154] width 35 height 19
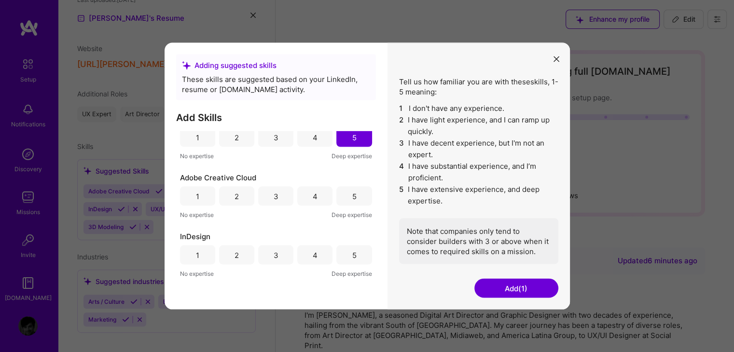
scroll to position [48, 0]
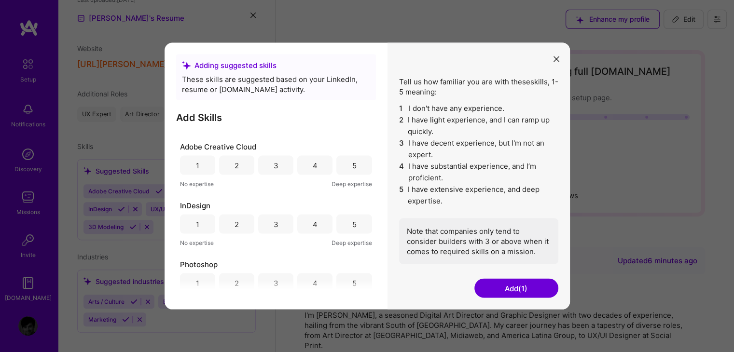
click at [352, 165] on div "5" at bounding box center [354, 165] width 4 height 10
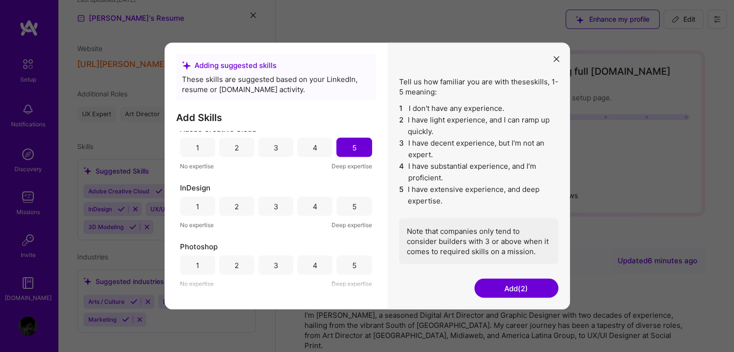
scroll to position [97, 0]
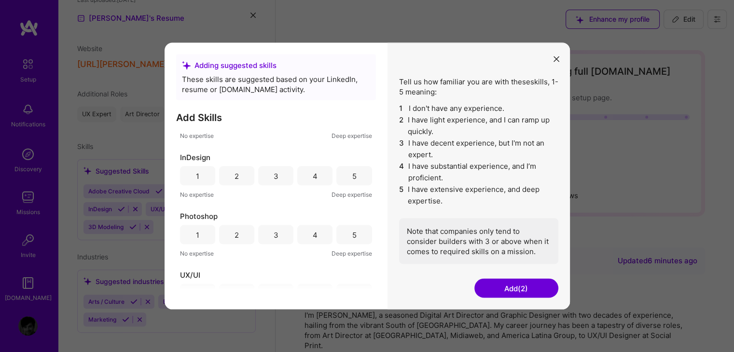
click at [352, 178] on div "5" at bounding box center [354, 176] width 4 height 10
click at [348, 238] on div "5" at bounding box center [353, 234] width 35 height 19
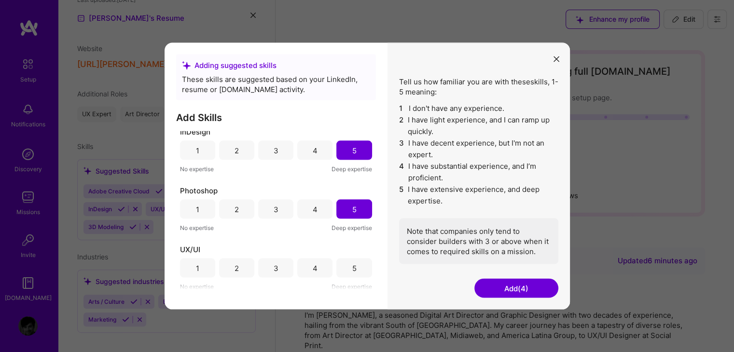
scroll to position [124, 0]
click at [354, 264] on div "5" at bounding box center [353, 266] width 35 height 19
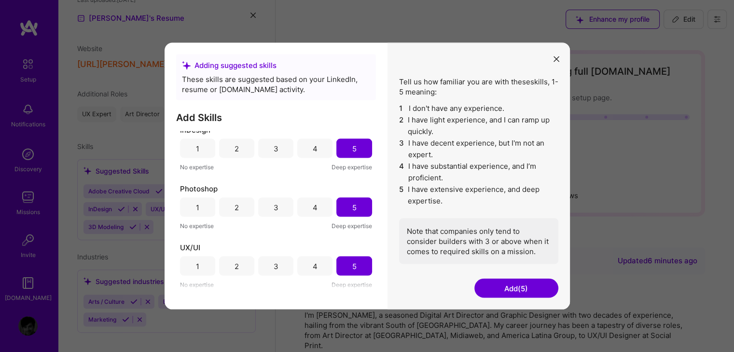
click at [506, 293] on button "Add (5)" at bounding box center [516, 288] width 84 height 19
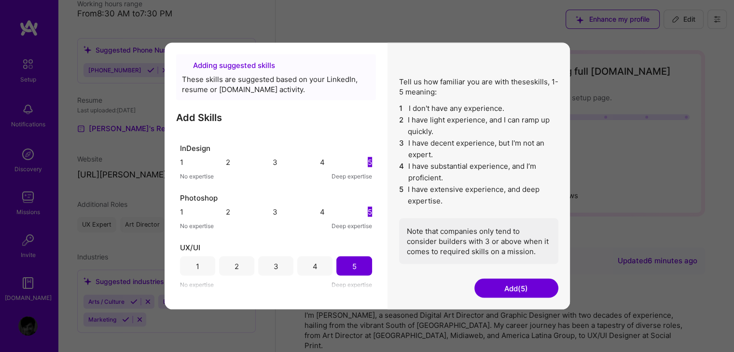
scroll to position [310, 0]
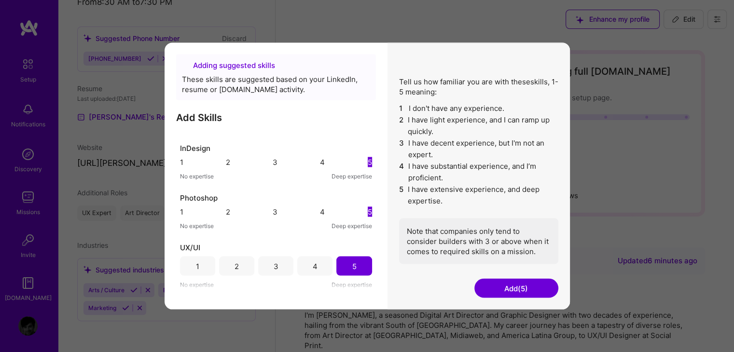
click at [507, 288] on div "About me" at bounding box center [498, 295] width 386 height 14
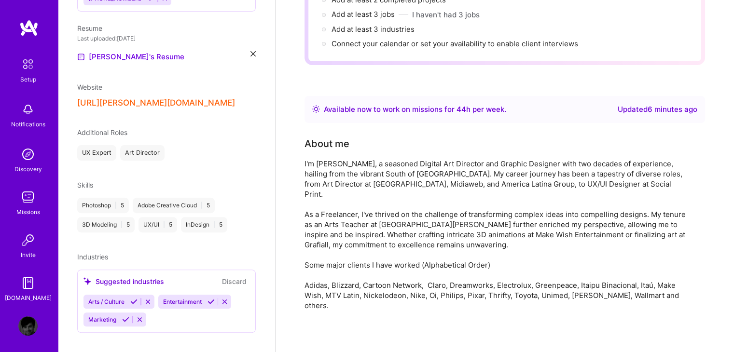
scroll to position [145, 0]
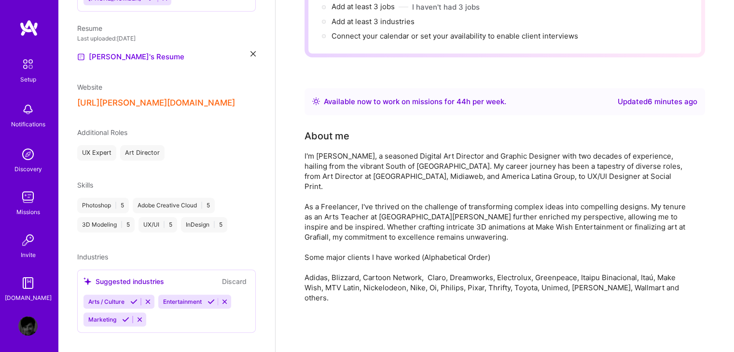
click at [133, 298] on icon at bounding box center [133, 301] width 7 height 7
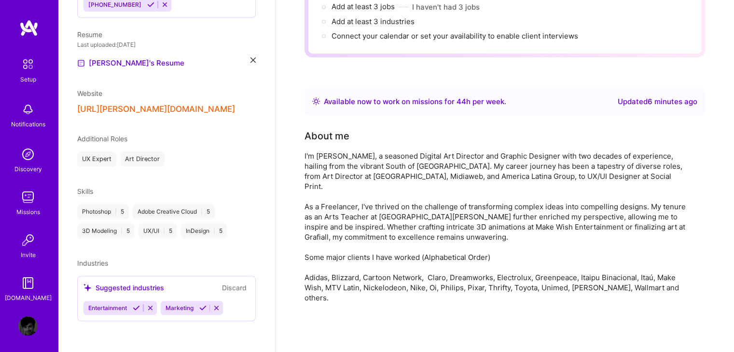
scroll to position [293, 0]
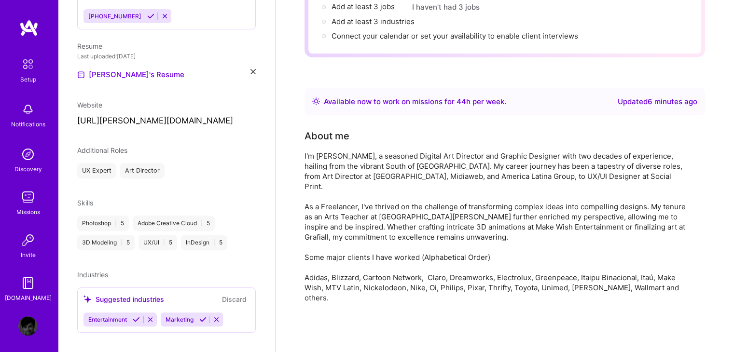
click at [136, 308] on div "[PERSON_NAME] Graphics Designer 20 Years Experience Location [GEOGRAPHIC_DATA],…" at bounding box center [166, 176] width 217 height 352
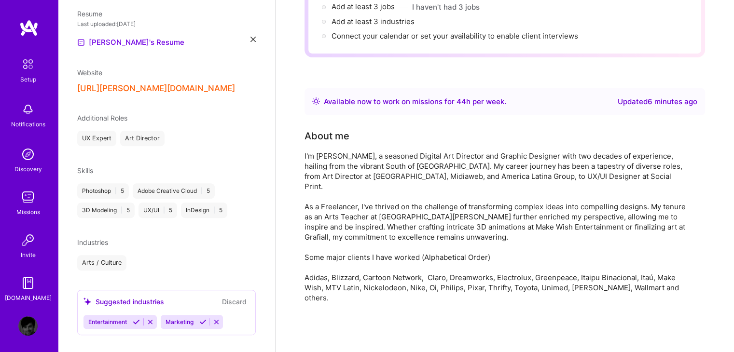
scroll to position [327, 0]
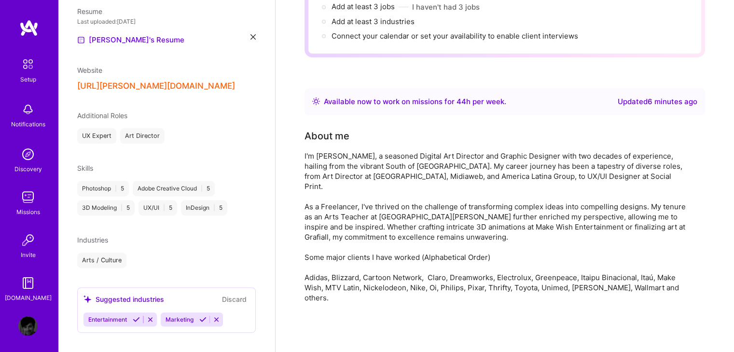
click at [202, 316] on icon at bounding box center [202, 319] width 7 height 7
click at [135, 316] on icon at bounding box center [136, 319] width 7 height 7
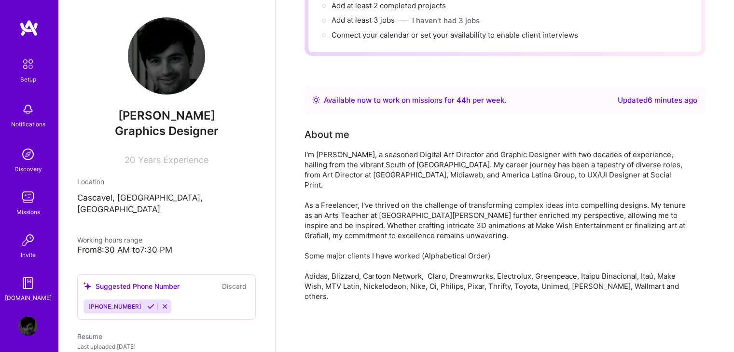
scroll to position [0, 0]
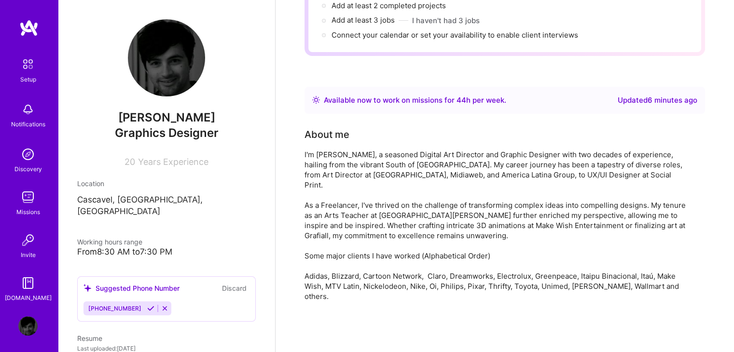
click at [149, 305] on icon at bounding box center [150, 308] width 7 height 7
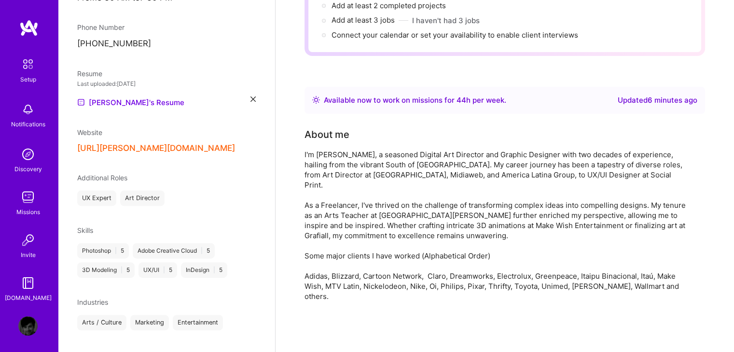
scroll to position [261, 0]
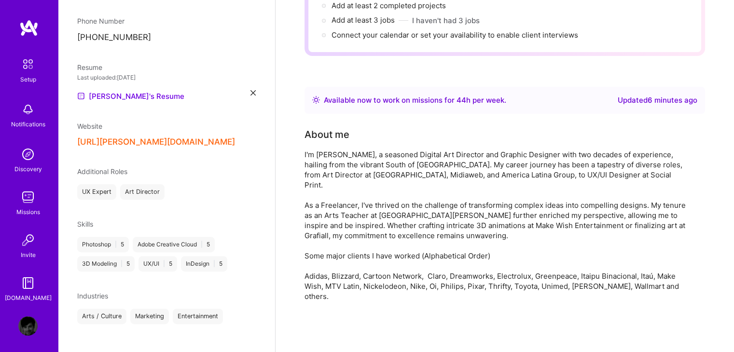
click at [24, 65] on img at bounding box center [28, 64] width 20 height 20
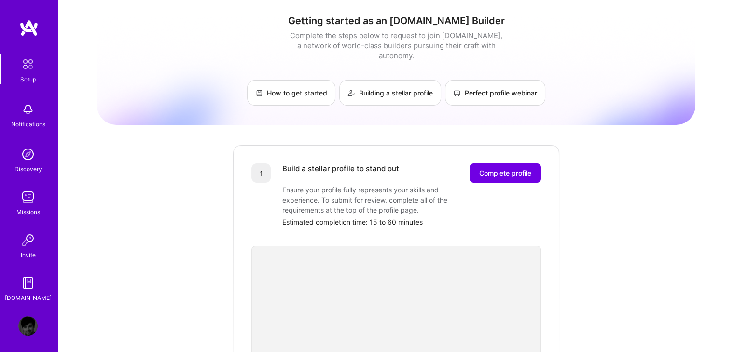
click at [21, 325] on img at bounding box center [27, 326] width 19 height 19
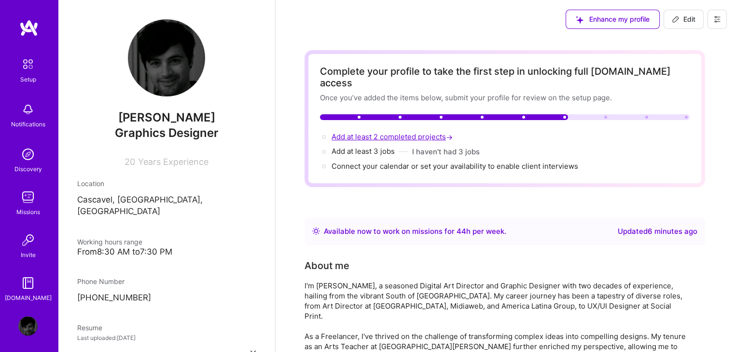
click at [370, 132] on span "Add at least 2 completed projects →" at bounding box center [393, 136] width 123 height 9
select select "BR"
select select "Right Now"
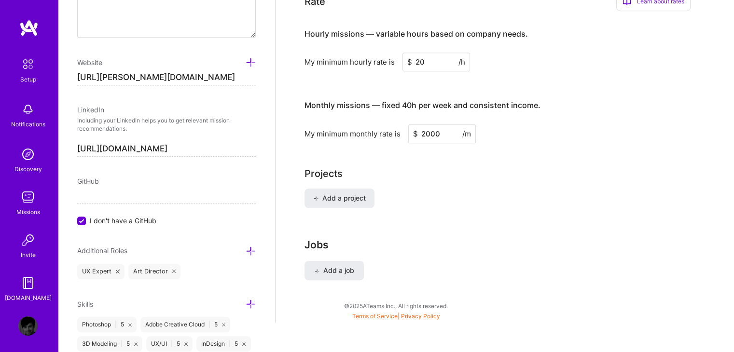
scroll to position [713, 0]
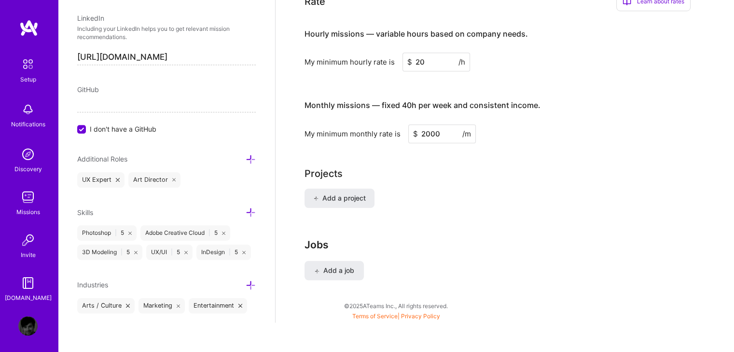
click at [246, 286] on icon at bounding box center [251, 285] width 10 height 10
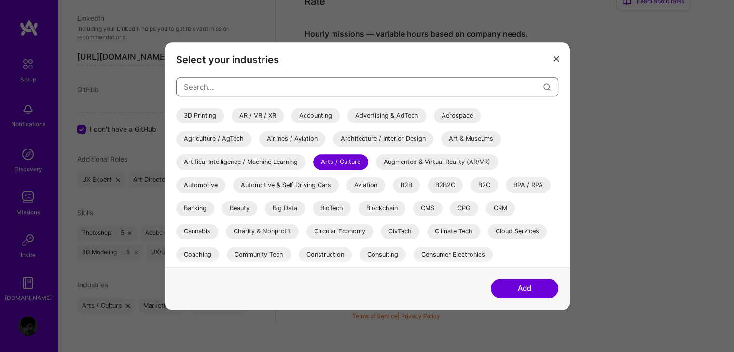
click at [276, 88] on input "modal" at bounding box center [364, 87] width 360 height 25
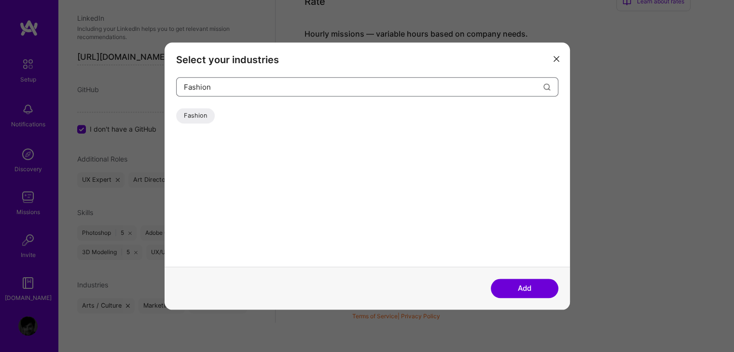
type input "Fashion"
click at [204, 112] on div "Fashion" at bounding box center [195, 115] width 39 height 15
click at [541, 288] on button "Add" at bounding box center [525, 288] width 68 height 19
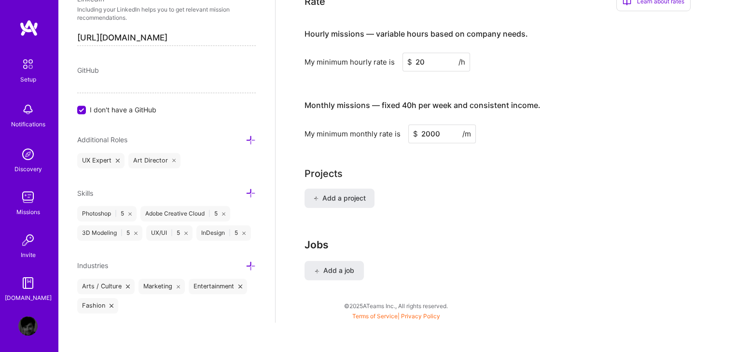
scroll to position [733, 0]
click at [246, 265] on icon at bounding box center [251, 266] width 10 height 10
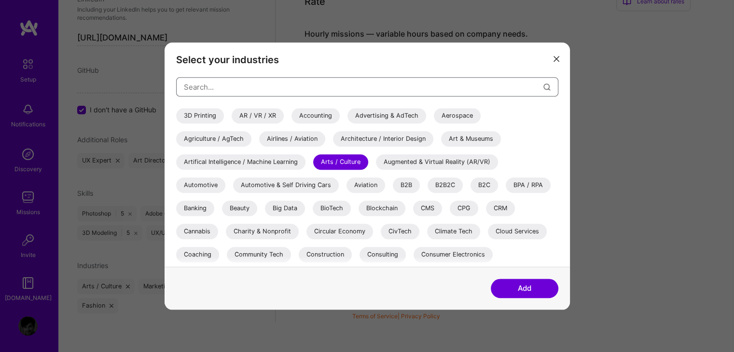
click at [281, 87] on input "modal" at bounding box center [364, 87] width 360 height 25
type input "R"
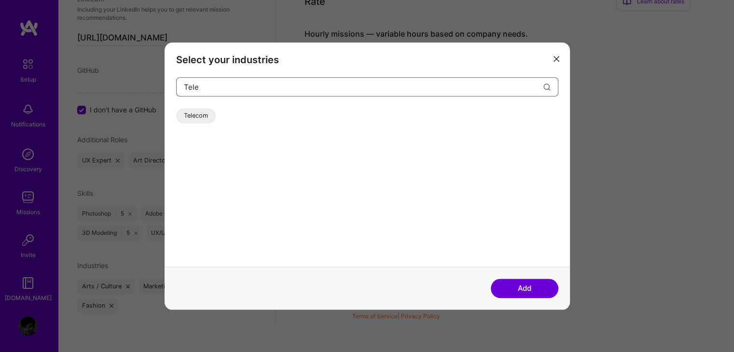
type input "Tele"
click at [205, 116] on div "Telecom" at bounding box center [196, 115] width 40 height 15
click at [533, 294] on button "Add" at bounding box center [525, 288] width 68 height 19
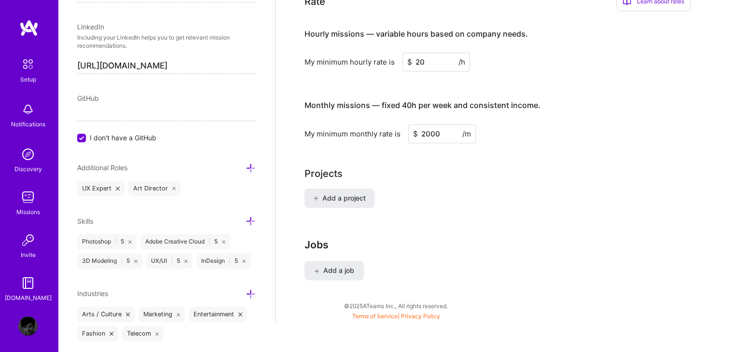
scroll to position [684, 0]
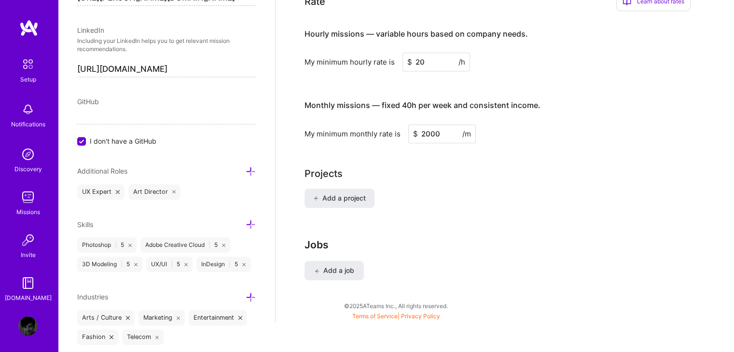
click at [246, 222] on icon at bounding box center [251, 225] width 10 height 10
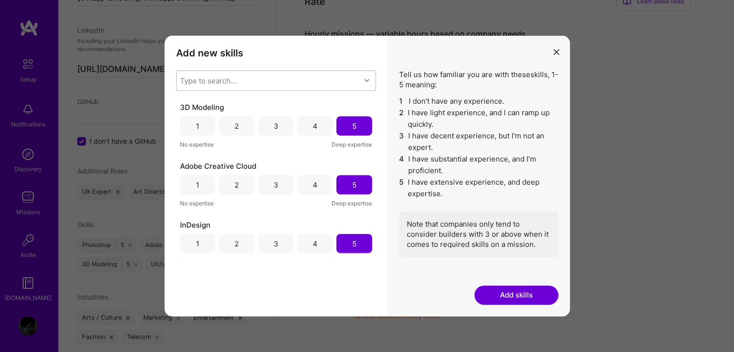
click at [294, 83] on div "Type to search..." at bounding box center [269, 80] width 184 height 19
type input "a"
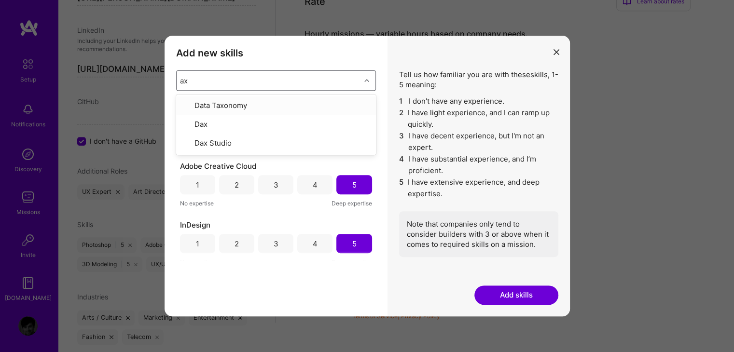
type input "a"
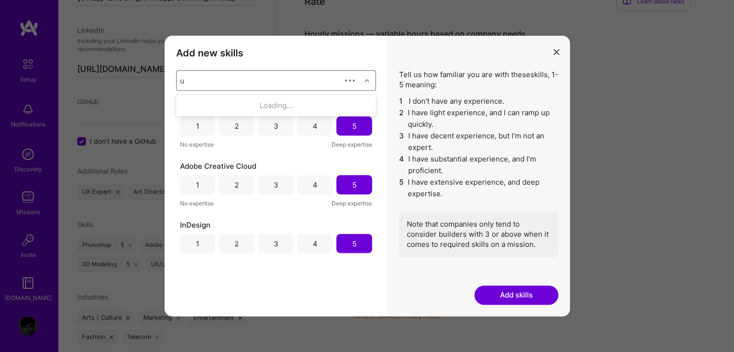
type input "ux"
click at [558, 50] on icon "modal" at bounding box center [557, 52] width 6 height 6
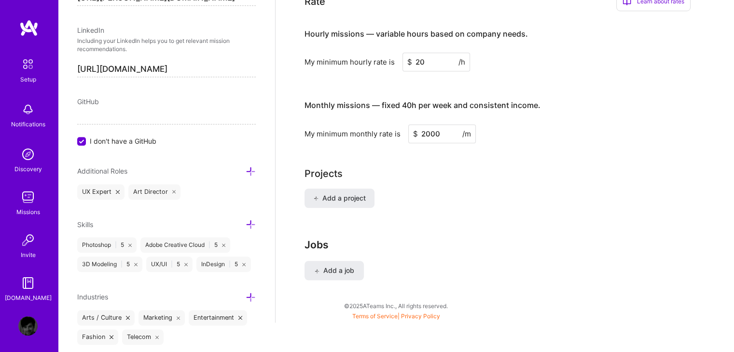
click at [246, 170] on icon at bounding box center [251, 172] width 10 height 10
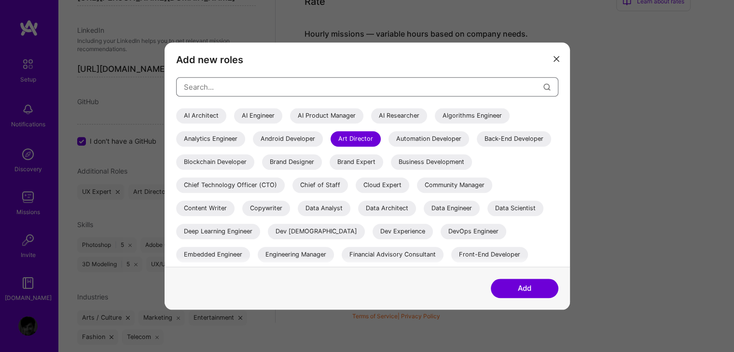
click at [299, 81] on input "modal" at bounding box center [364, 87] width 360 height 25
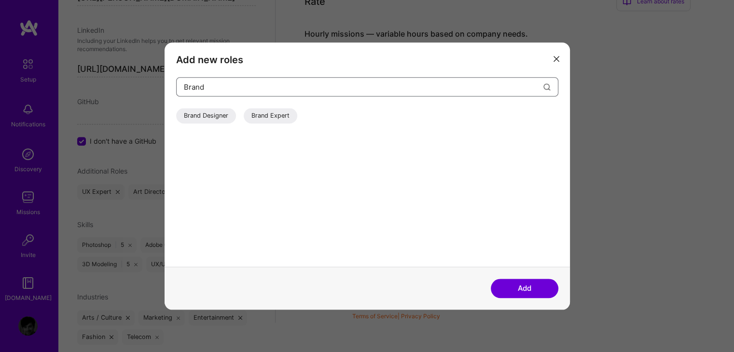
type input "Brand"
click at [222, 118] on div "Brand Designer" at bounding box center [206, 115] width 60 height 15
click at [538, 288] on button "Add" at bounding box center [525, 288] width 68 height 19
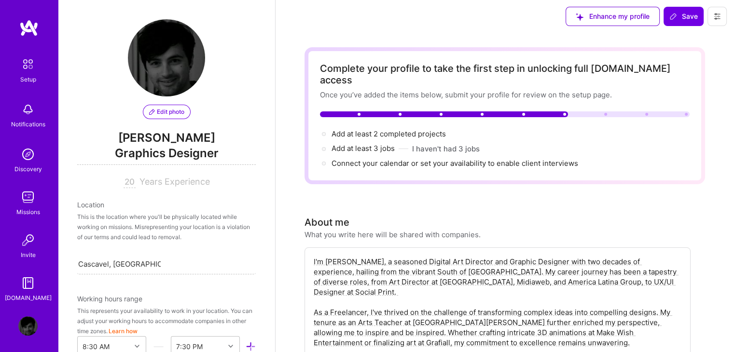
scroll to position [0, 0]
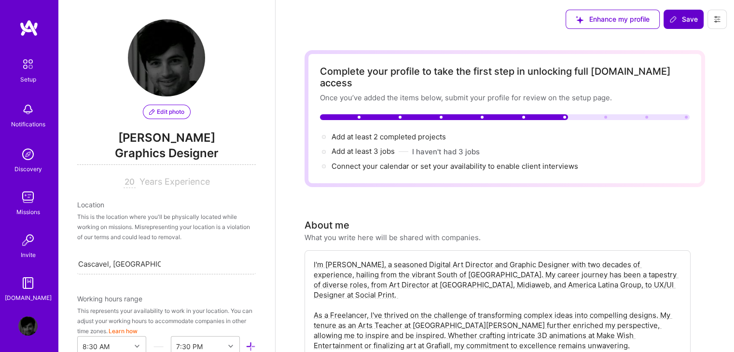
click at [691, 13] on button "Save" at bounding box center [684, 19] width 40 height 19
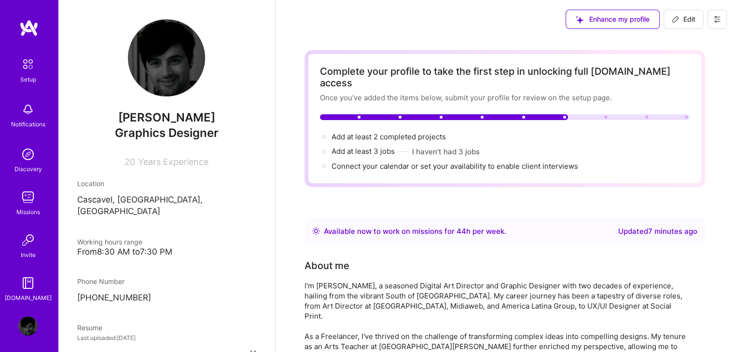
click at [22, 153] on img at bounding box center [27, 154] width 19 height 19
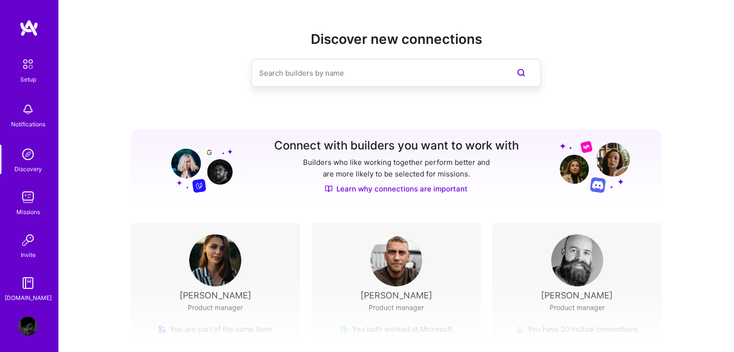
click at [23, 192] on img at bounding box center [27, 197] width 19 height 19
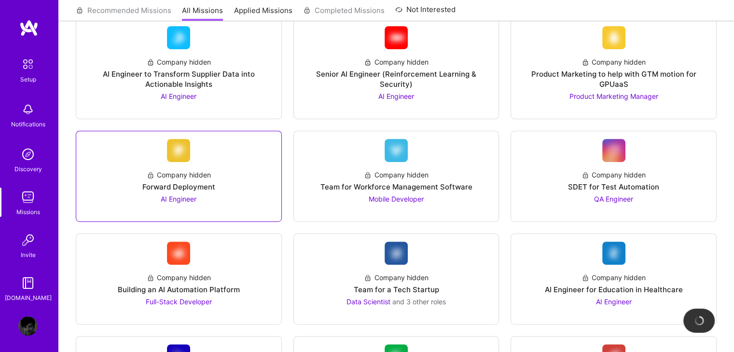
scroll to position [483, 0]
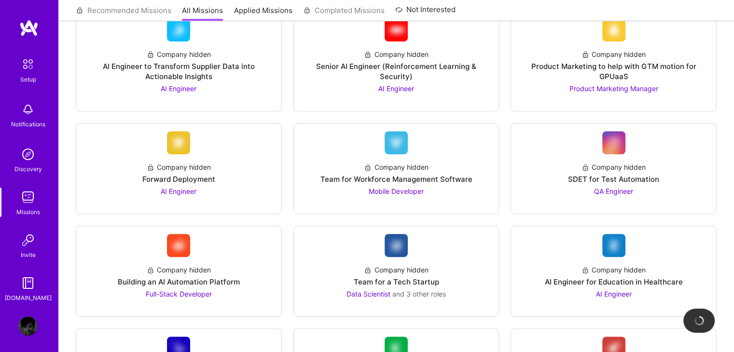
click at [27, 288] on img at bounding box center [27, 283] width 19 height 19
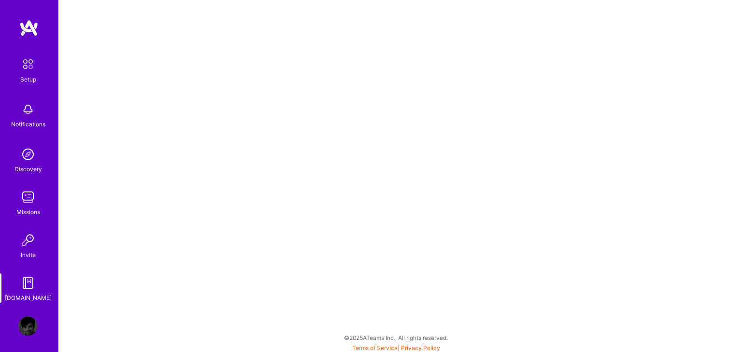
click at [21, 30] on img at bounding box center [28, 27] width 19 height 17
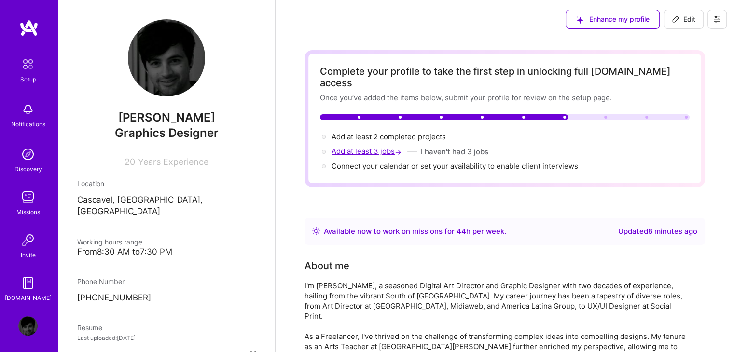
click at [363, 147] on span "Add at least 3 jobs →" at bounding box center [368, 151] width 72 height 9
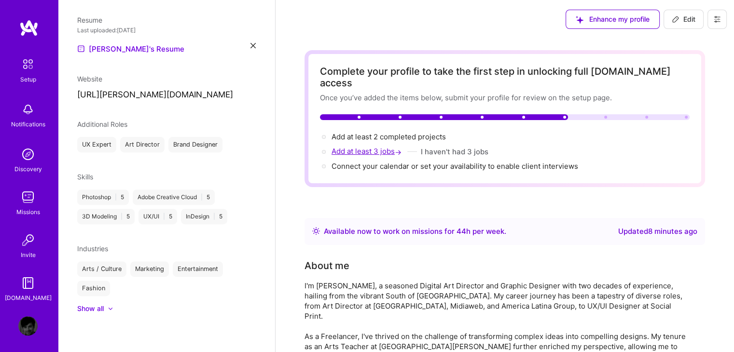
select select "BR"
select select "Right Now"
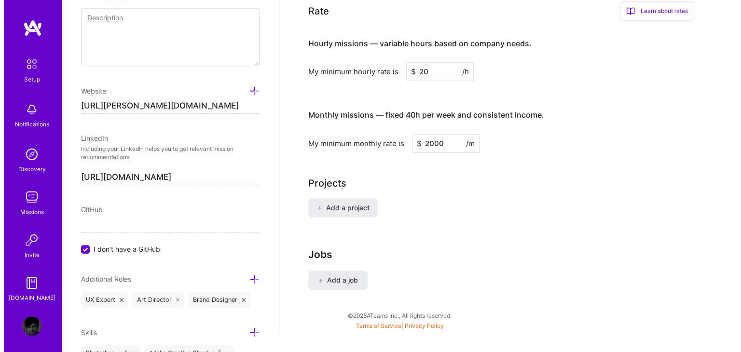
scroll to position [674, 0]
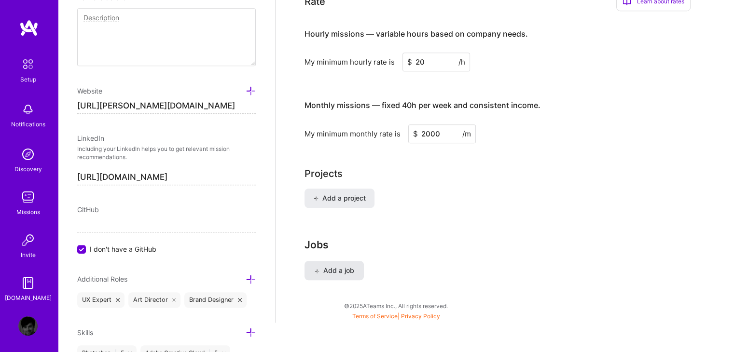
click at [337, 266] on span "Add a job" at bounding box center [334, 271] width 40 height 10
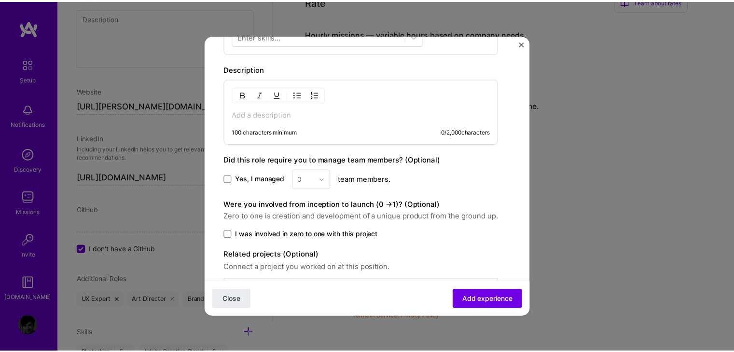
scroll to position [372, 0]
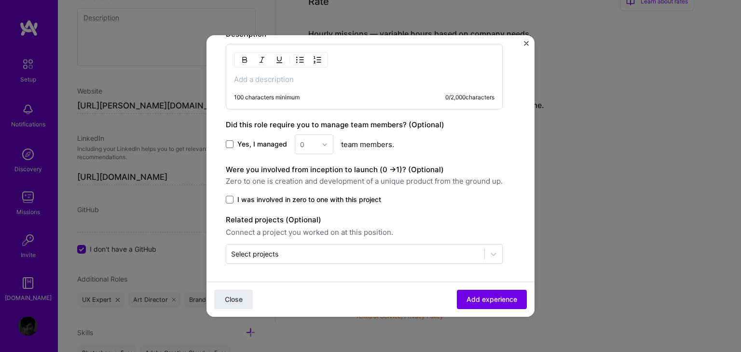
click at [525, 43] on img "Close" at bounding box center [526, 43] width 5 height 5
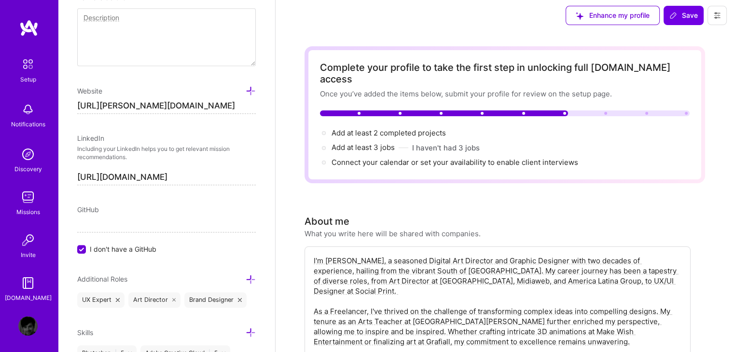
scroll to position [0, 0]
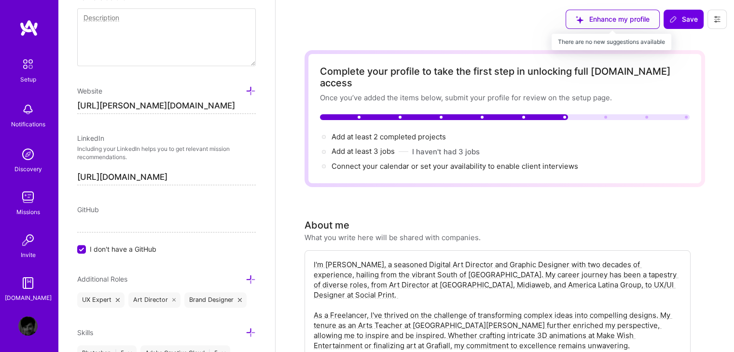
click at [608, 20] on div "Enhance my profile" at bounding box center [613, 19] width 94 height 19
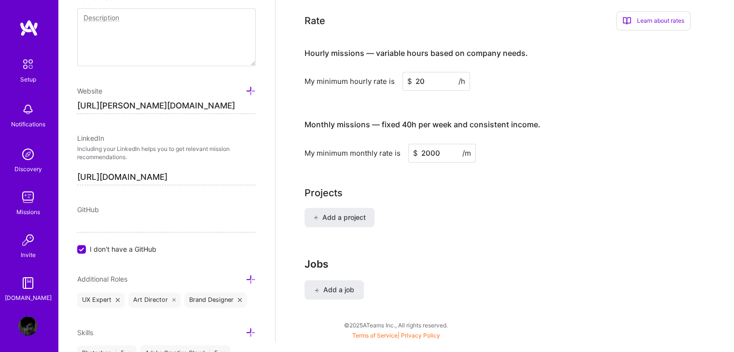
scroll to position [674, 0]
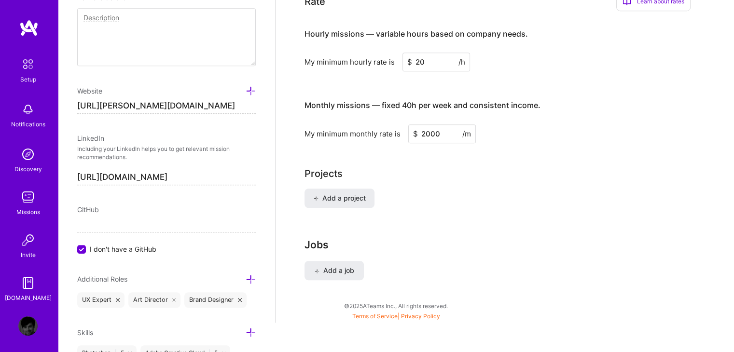
click at [371, 239] on h3 "Jobs" at bounding box center [505, 245] width 401 height 12
click at [347, 261] on button "Add a job" at bounding box center [334, 270] width 59 height 19
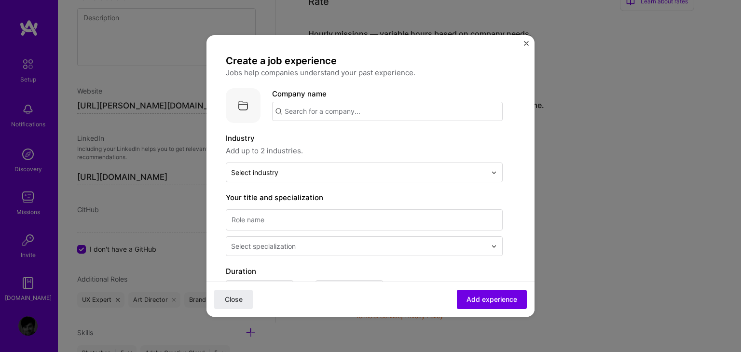
click at [525, 42] on img "Close" at bounding box center [526, 43] width 5 height 5
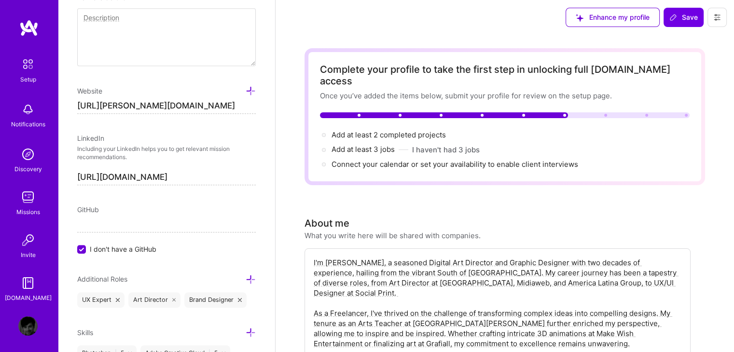
scroll to position [0, 0]
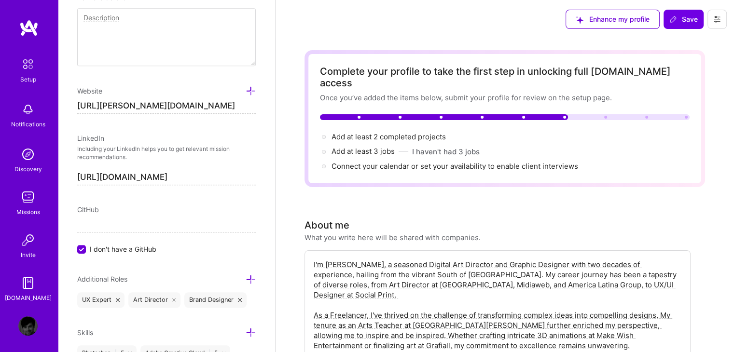
click at [28, 32] on img at bounding box center [28, 27] width 19 height 17
click at [27, 78] on div "Setup" at bounding box center [28, 79] width 16 height 10
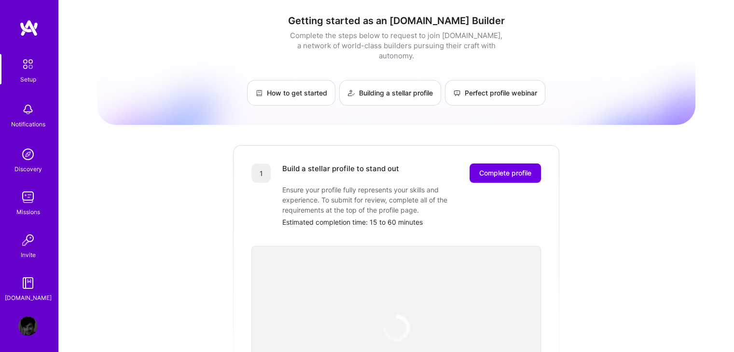
click at [12, 25] on link at bounding box center [29, 27] width 58 height 17
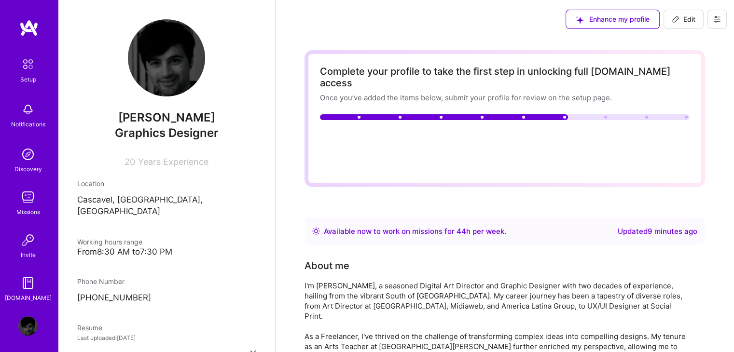
click at [409, 132] on span "Add at least 2 completed projects →" at bounding box center [393, 136] width 123 height 9
select select "BR"
select select "Right Now"
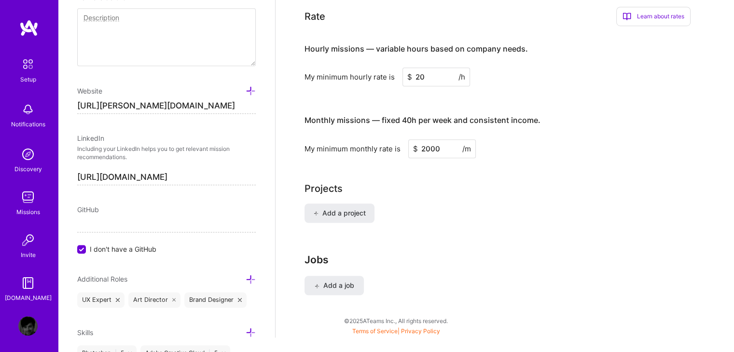
scroll to position [674, 0]
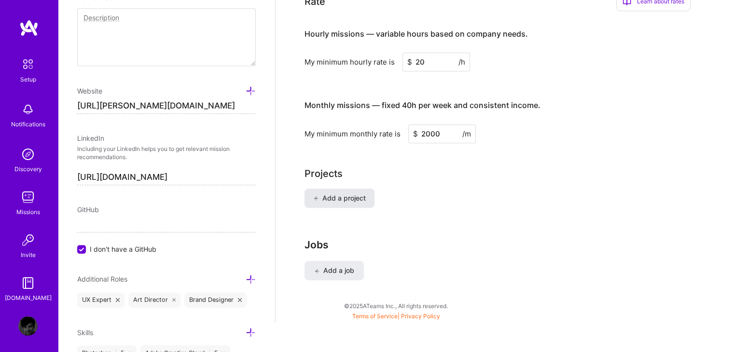
click at [337, 190] on button "Add a project" at bounding box center [340, 198] width 70 height 19
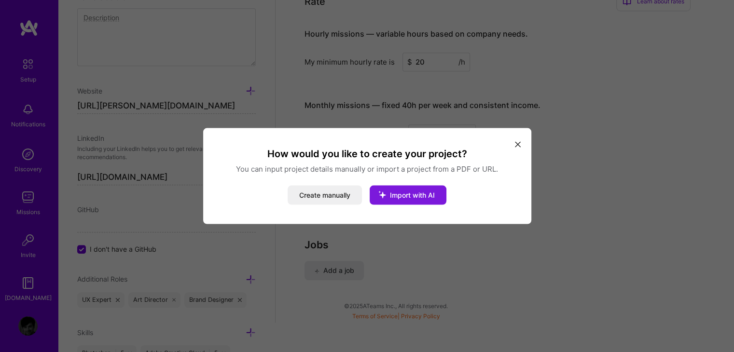
click at [392, 201] on icon "modal" at bounding box center [382, 194] width 25 height 25
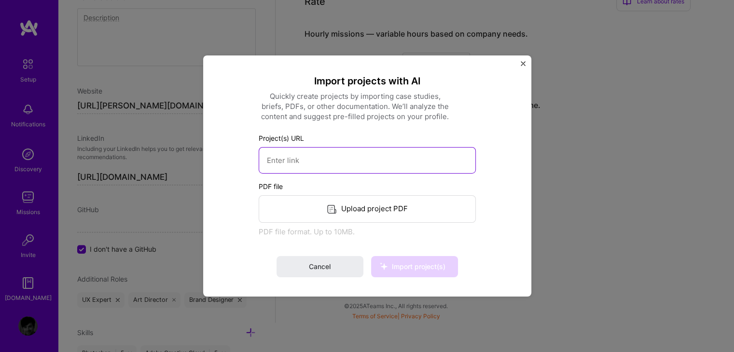
click at [382, 168] on input at bounding box center [367, 160] width 217 height 27
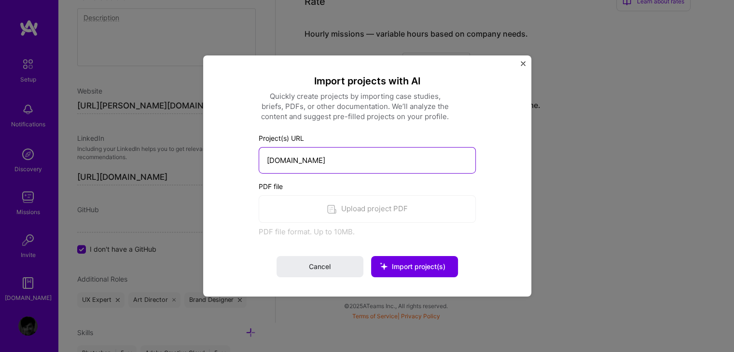
drag, startPoint x: 401, startPoint y: 164, endPoint x: 209, endPoint y: 157, distance: 192.2
click at [209, 157] on div "Import projects with AI Quickly create projects by importing case studies, brie…" at bounding box center [367, 176] width 328 height 241
type input "[URL][DOMAIN_NAME]"
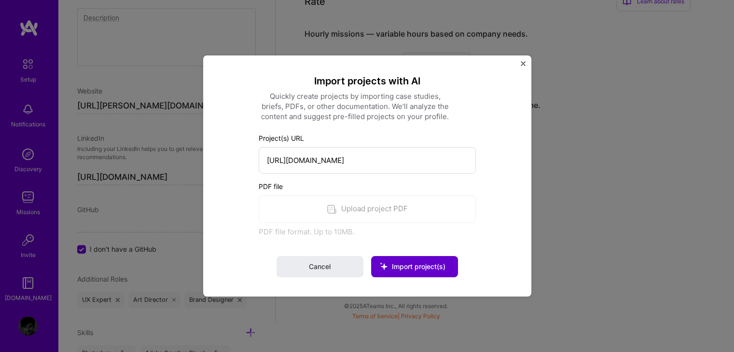
click at [404, 257] on button "Import project(s)" at bounding box center [414, 266] width 87 height 21
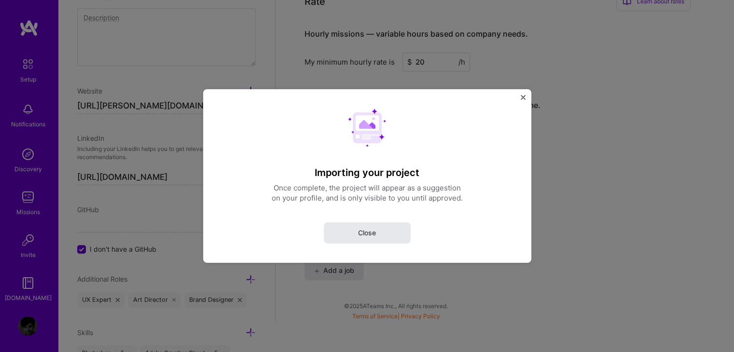
click at [363, 237] on span "Close" at bounding box center [367, 233] width 18 height 10
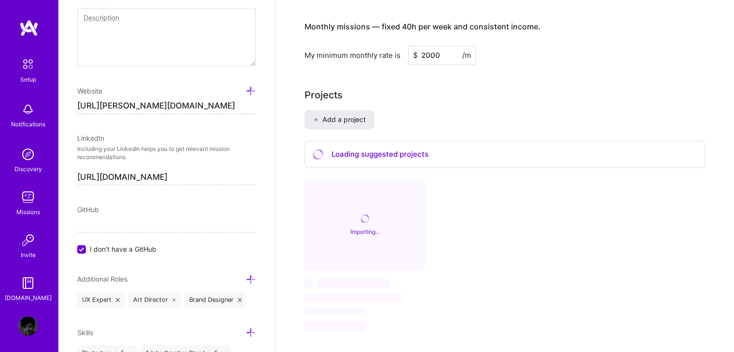
scroll to position [819, 0]
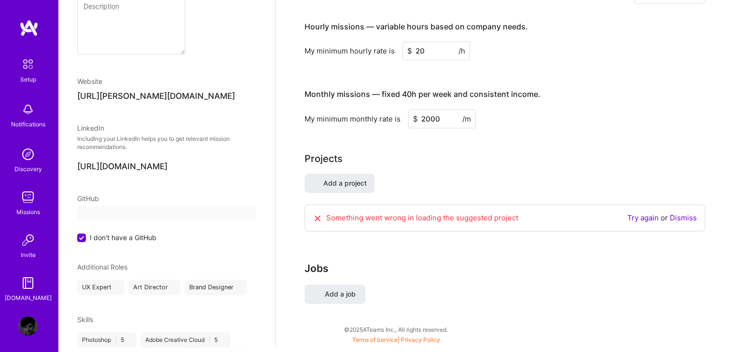
select select "BR"
select select "Right Now"
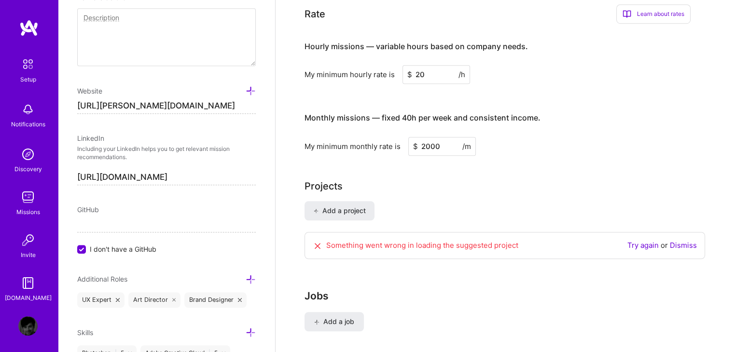
scroll to position [674, 0]
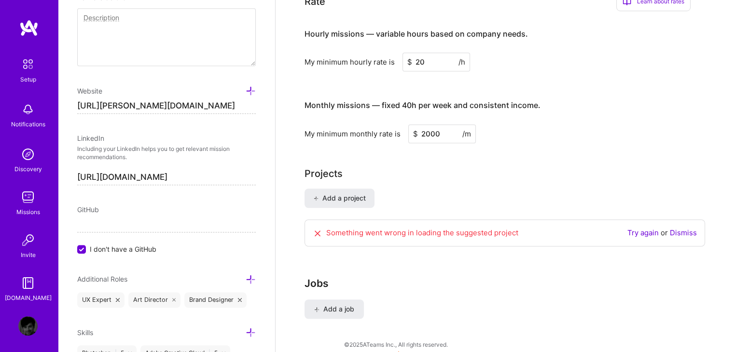
click at [483, 278] on h3 "Jobs" at bounding box center [505, 284] width 401 height 12
click at [647, 228] on link "Try again" at bounding box center [642, 232] width 31 height 9
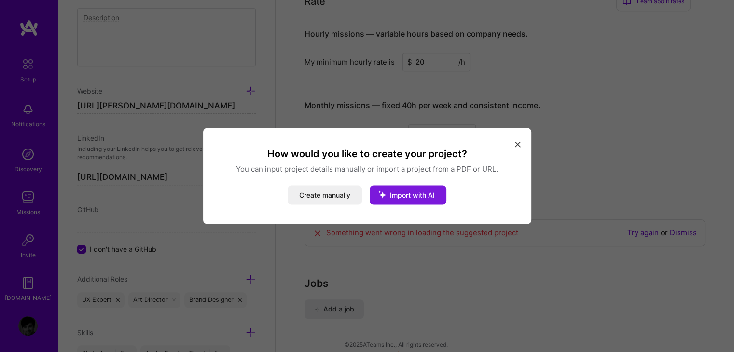
click at [421, 199] on span "Import with AI" at bounding box center [412, 195] width 45 height 8
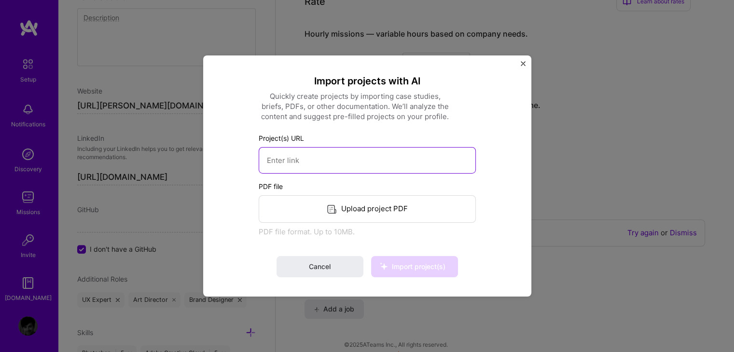
click at [361, 168] on input at bounding box center [367, 160] width 217 height 27
click at [356, 158] on input at bounding box center [367, 160] width 217 height 27
paste input "[URL][DOMAIN_NAME][MEDICAL_DATA]"
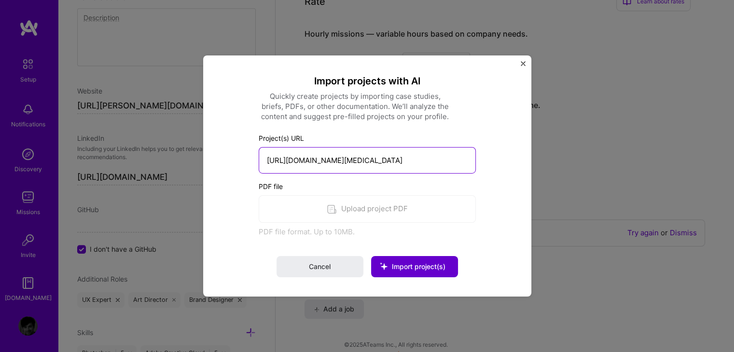
type input "[URL][DOMAIN_NAME][MEDICAL_DATA]"
click at [420, 265] on span "Import project(s)" at bounding box center [419, 267] width 54 height 8
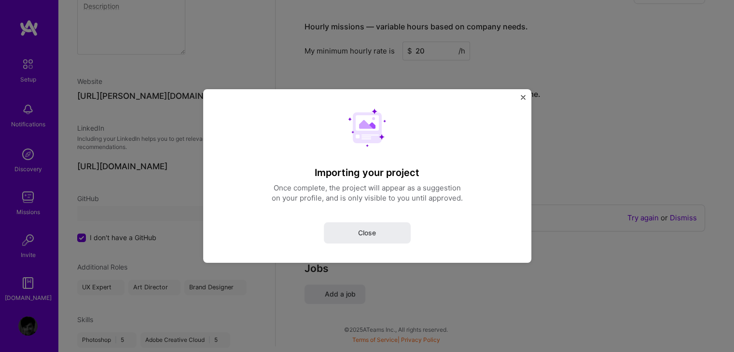
select select "BR"
select select "Right Now"
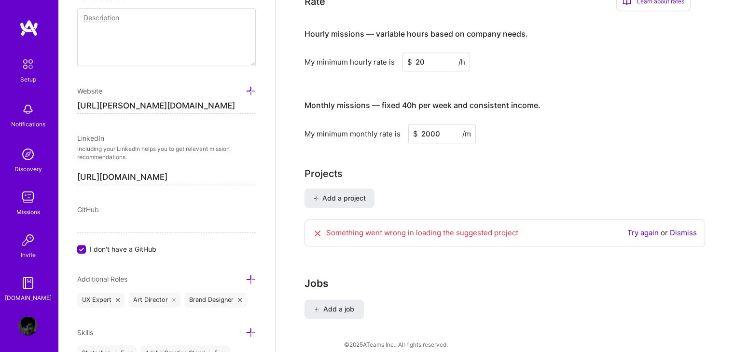
click at [685, 228] on link "Dismiss" at bounding box center [683, 232] width 27 height 9
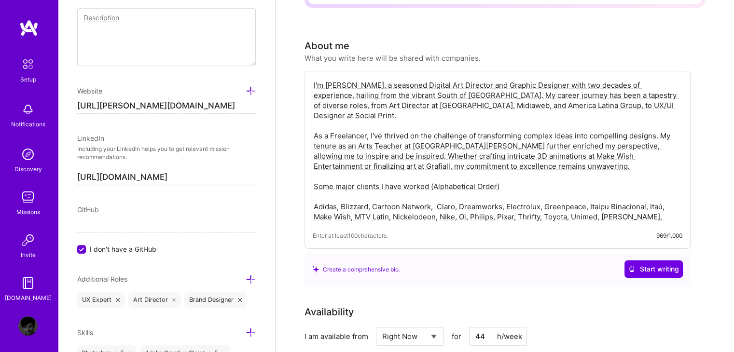
scroll to position [46, 0]
